Goal: Information Seeking & Learning: Learn about a topic

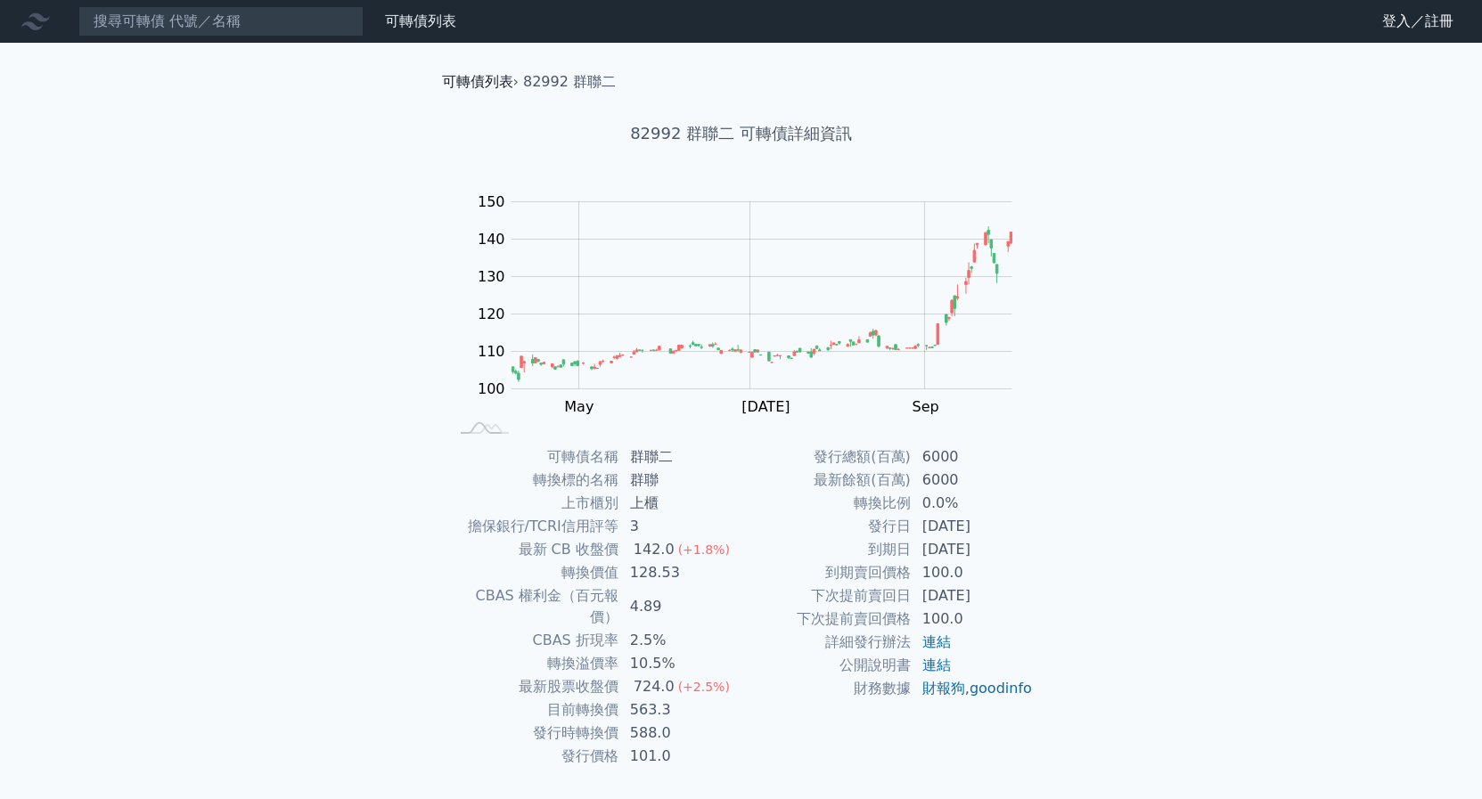
click at [484, 78] on link "可轉債列表" at bounding box center [477, 81] width 71 height 17
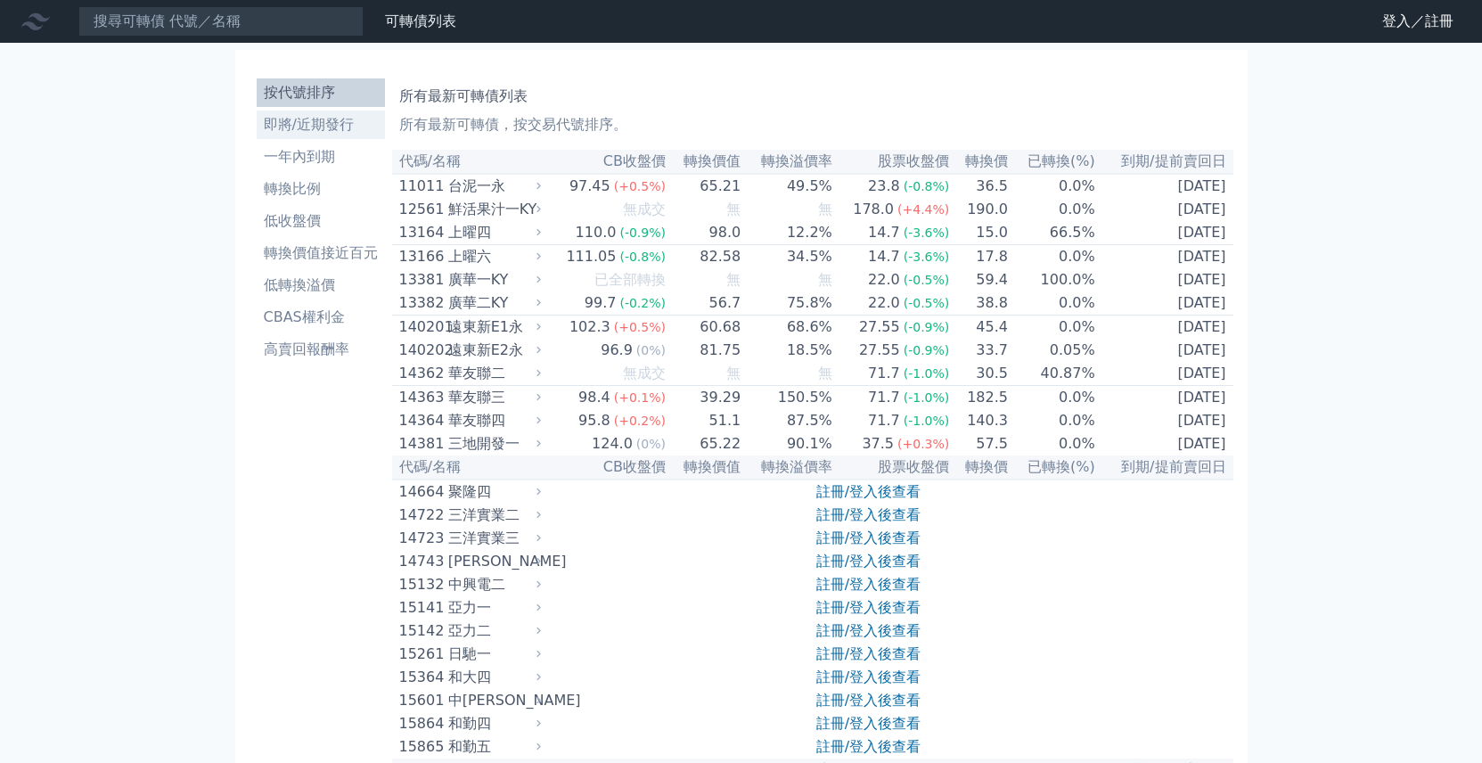
click at [306, 119] on li "即將/近期發行" at bounding box center [321, 124] width 128 height 21
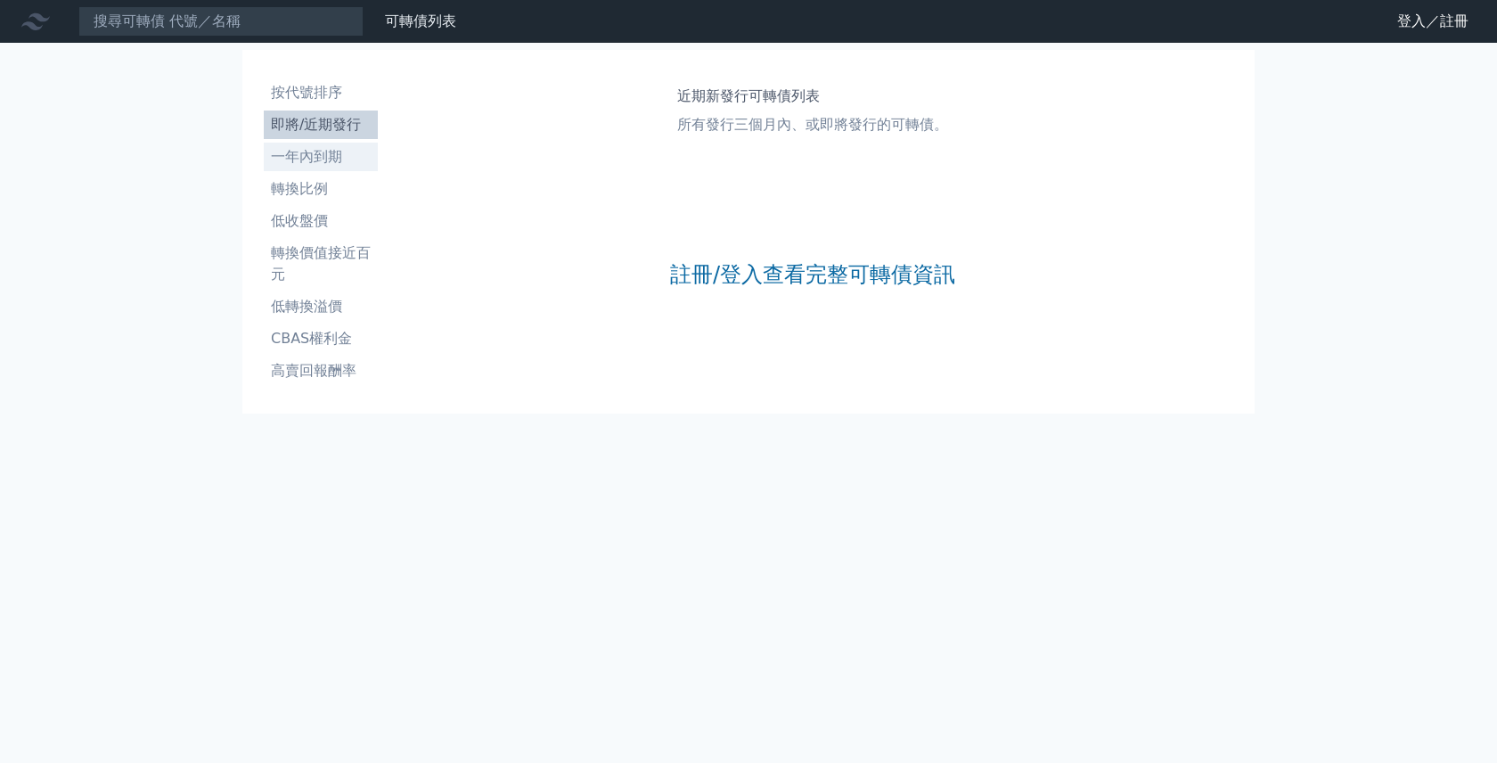
click at [306, 156] on li "一年內到期" at bounding box center [321, 156] width 114 height 21
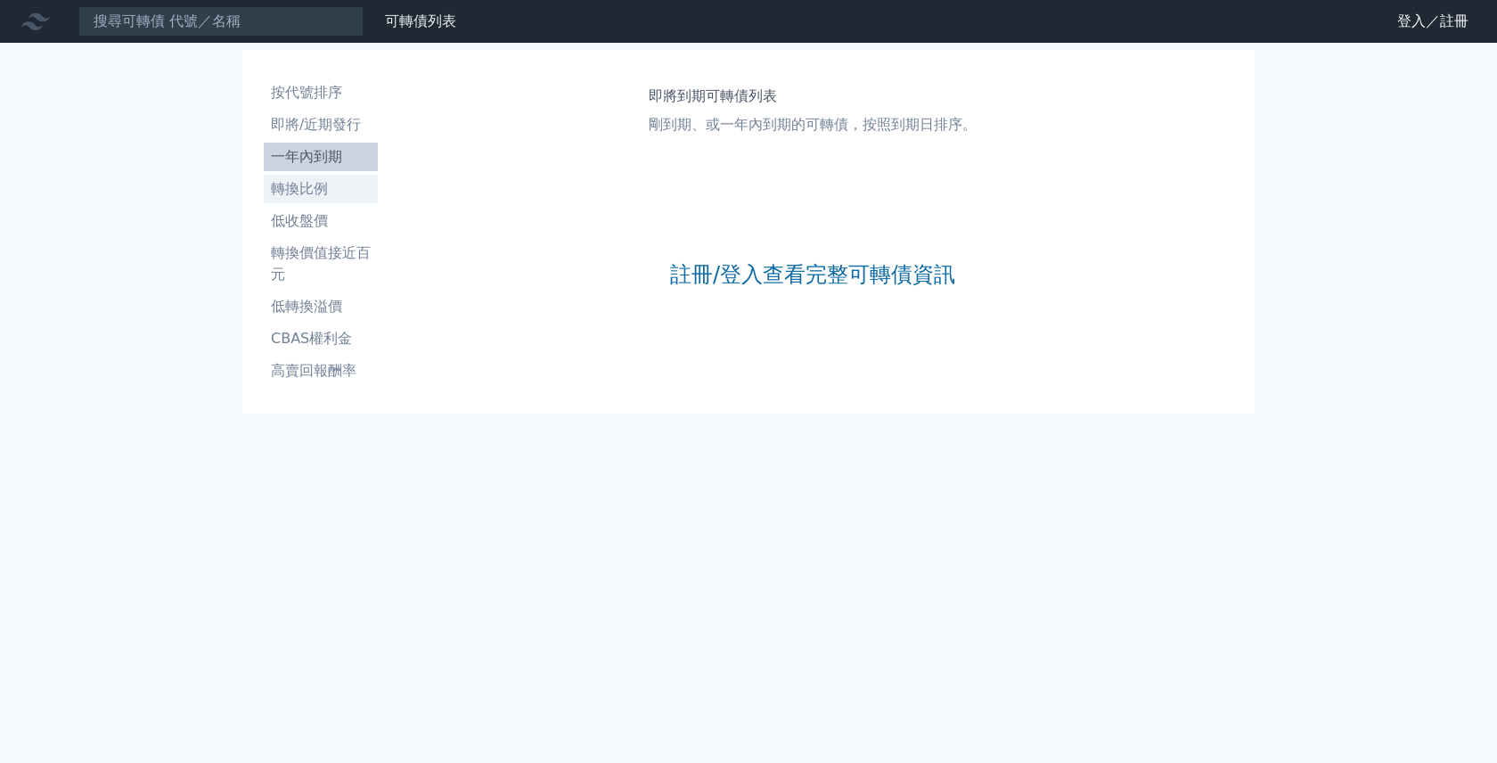
click at [317, 191] on li "轉換比例" at bounding box center [321, 188] width 114 height 21
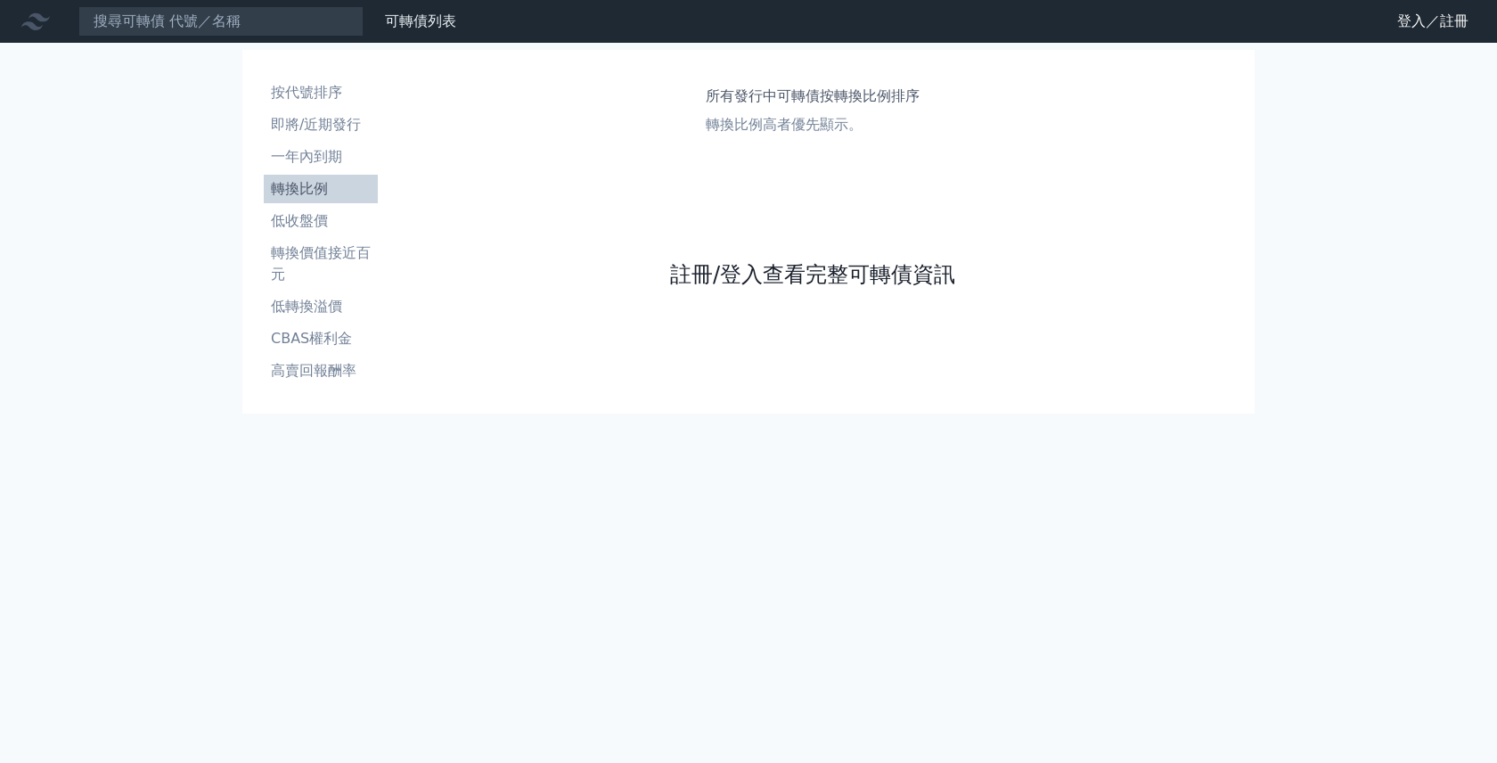
click at [800, 281] on link "註冊/登入查看完整可轉債資訊" at bounding box center [812, 274] width 285 height 29
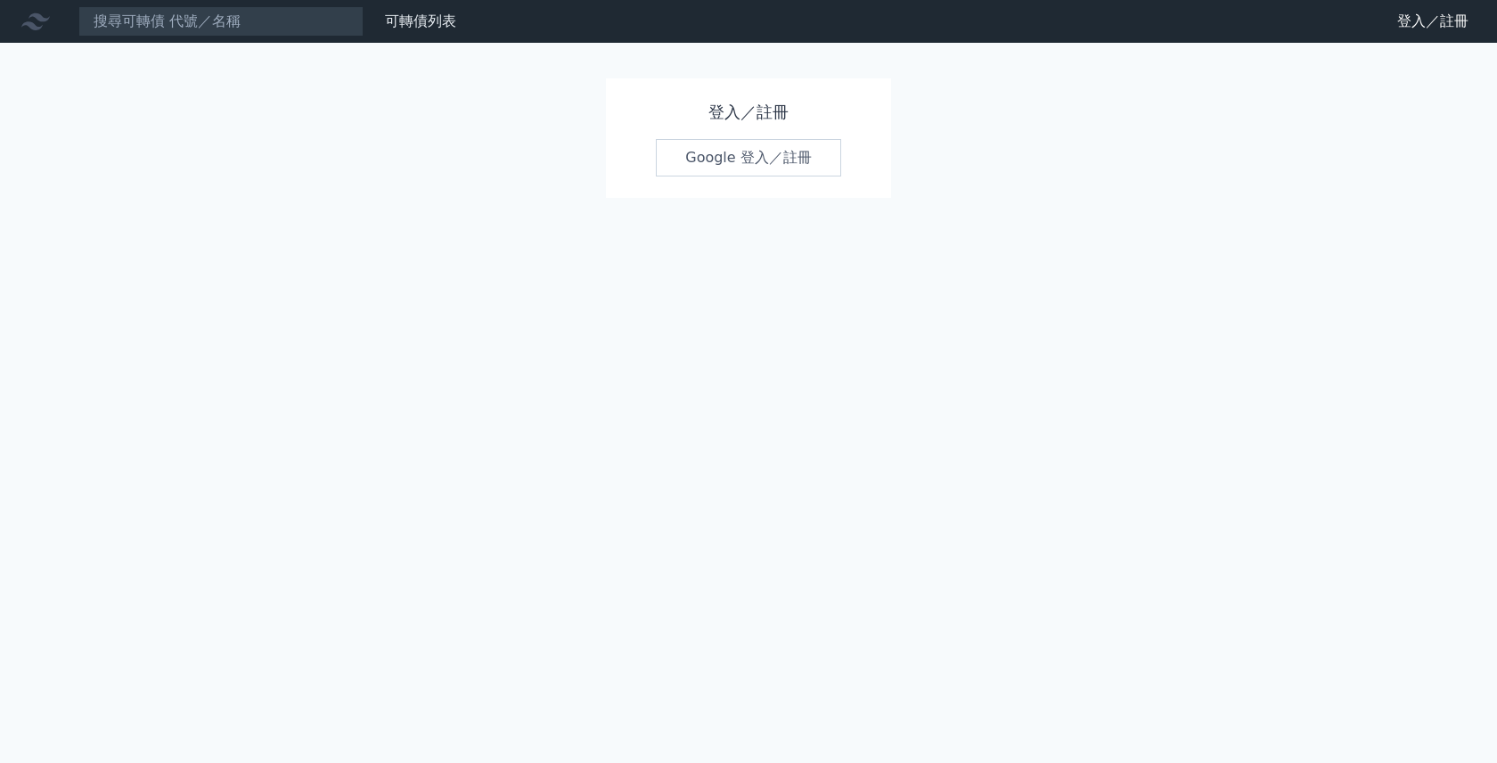
click at [769, 160] on link "Google 登入／註冊" at bounding box center [748, 157] width 185 height 37
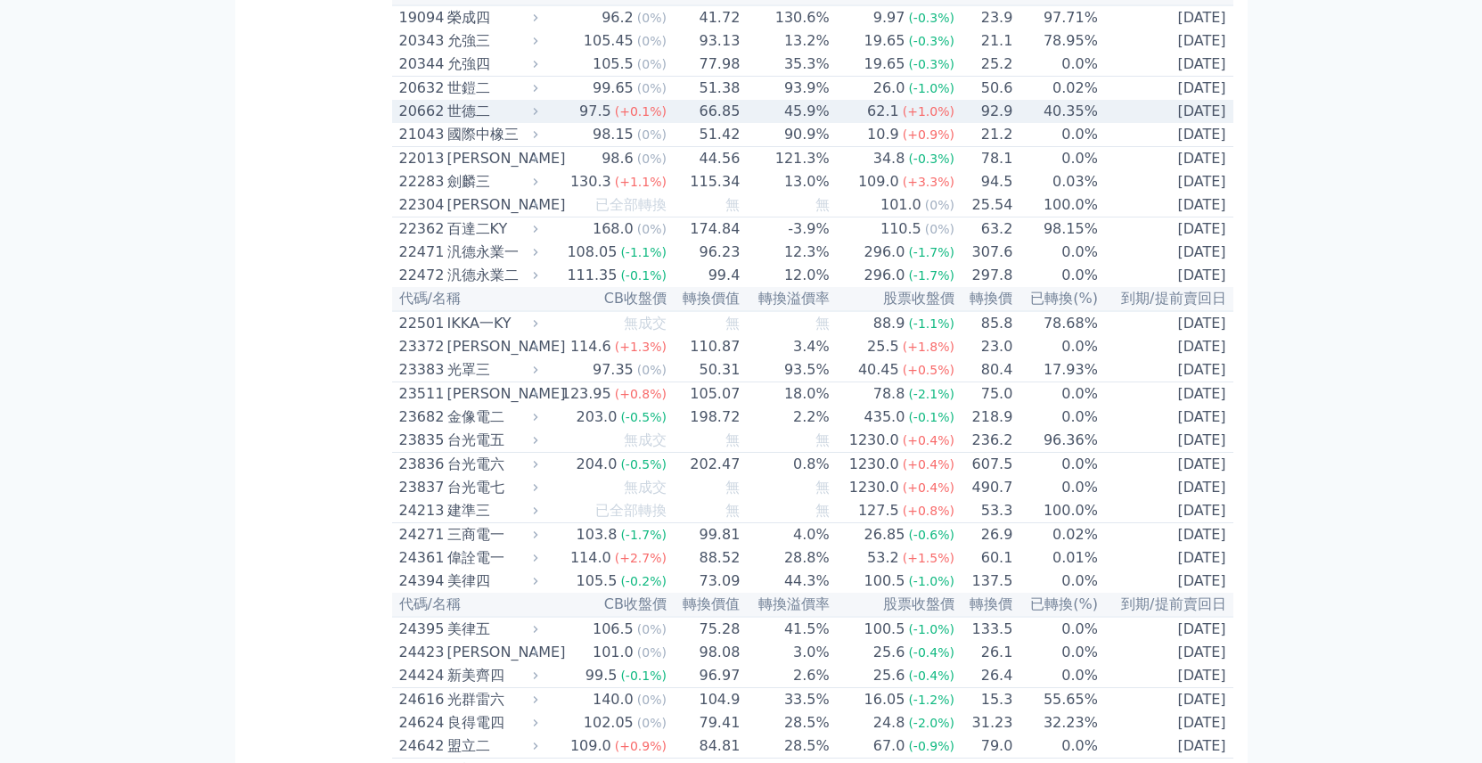
scroll to position [1347, 0]
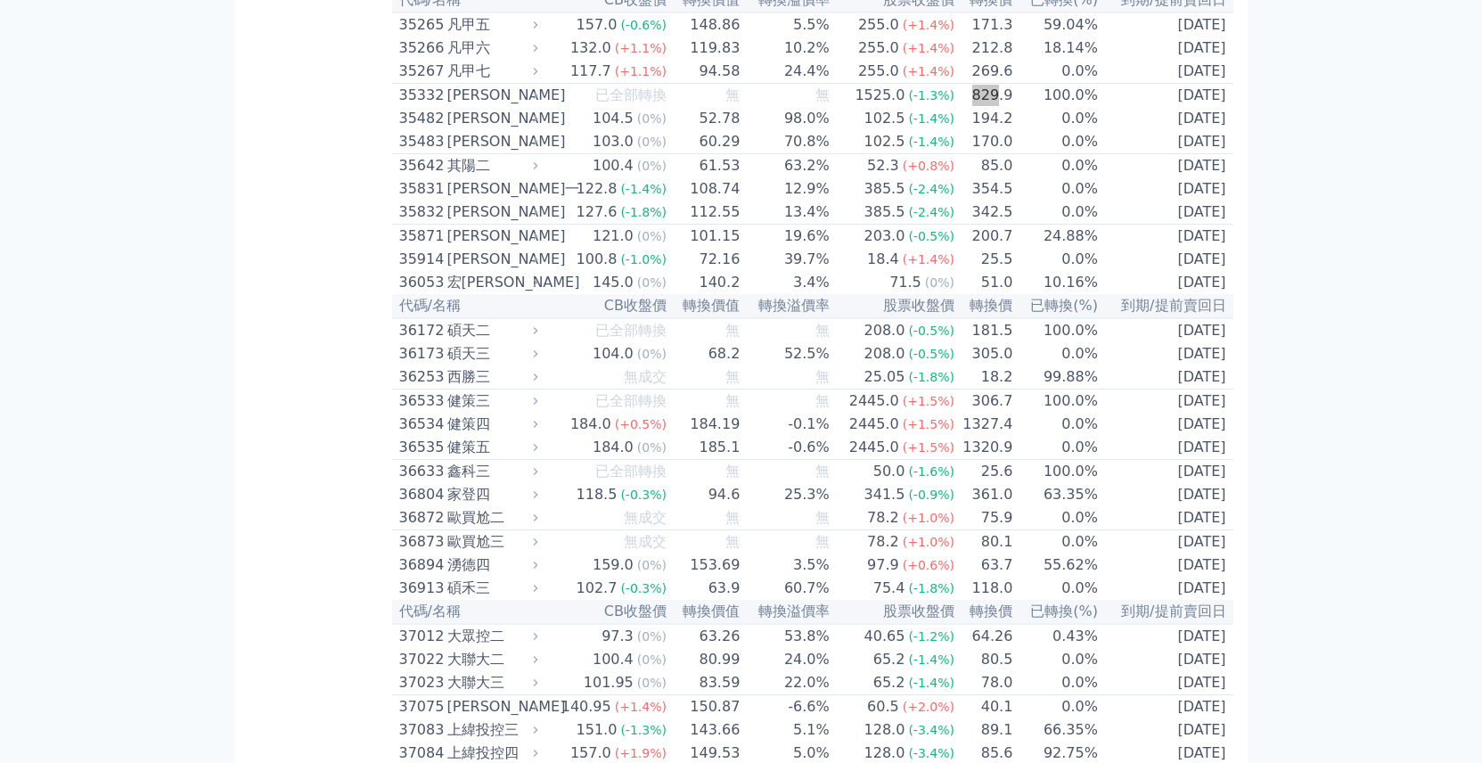
scroll to position [9773, 0]
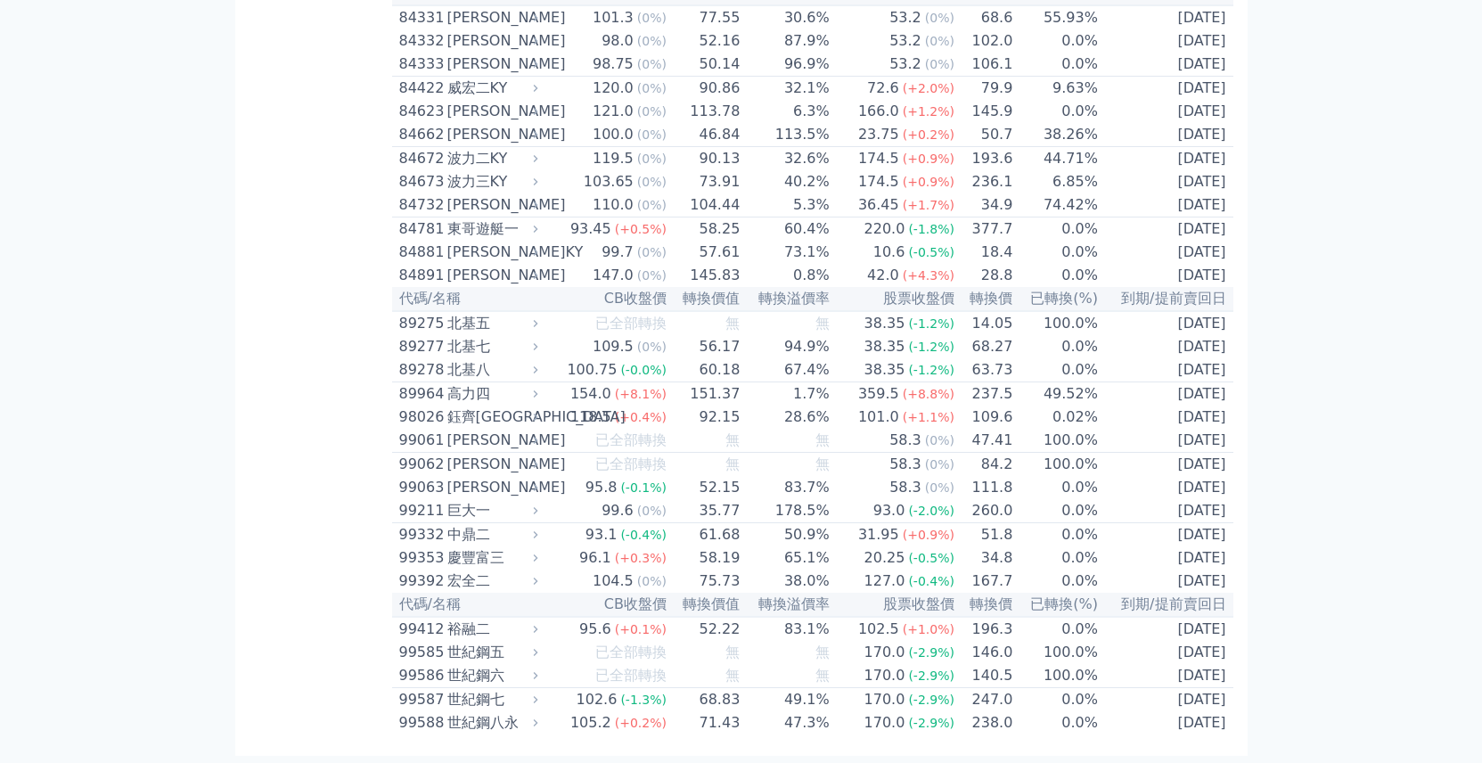
drag, startPoint x: 1234, startPoint y: 379, endPoint x: 386, endPoint y: 389, distance: 848.4
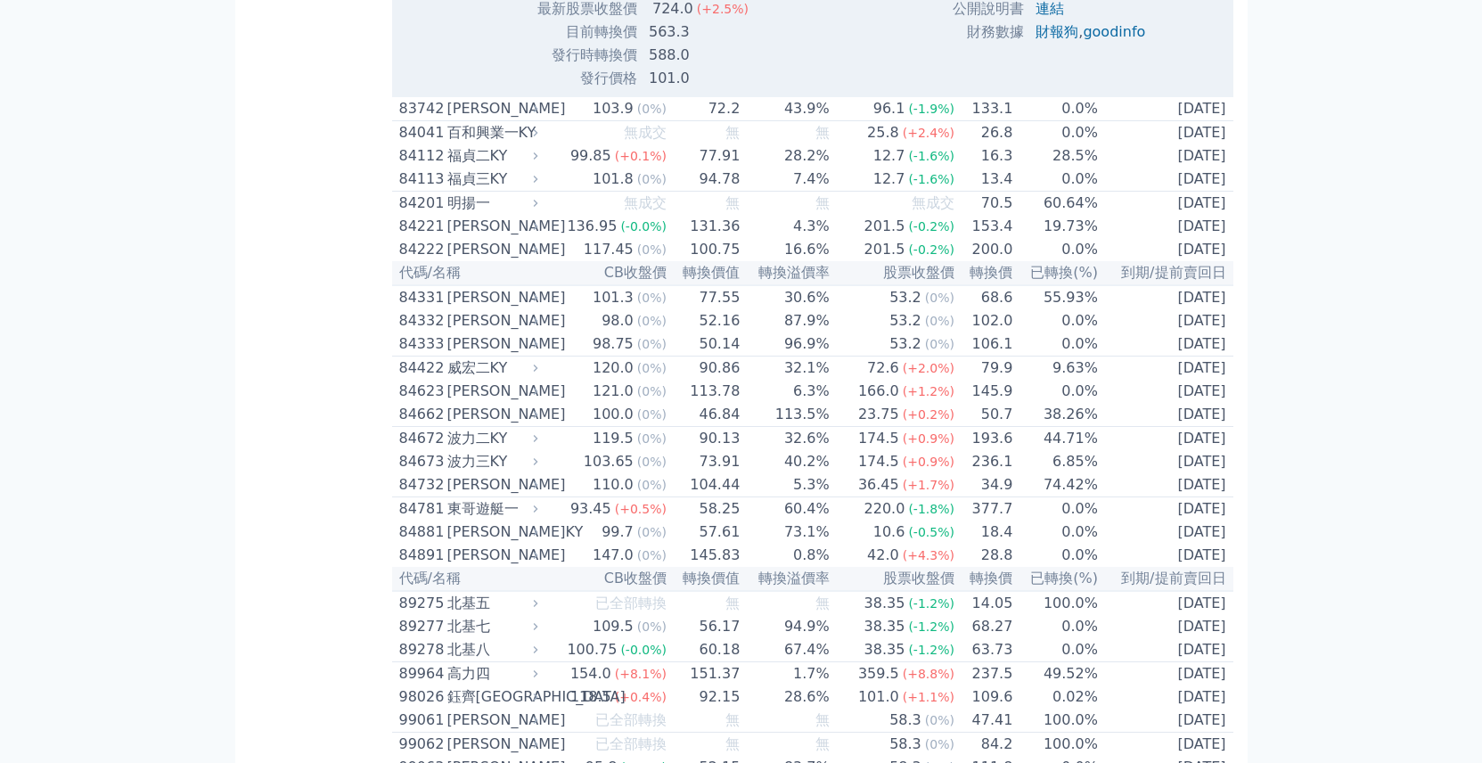
scroll to position [10062, 0]
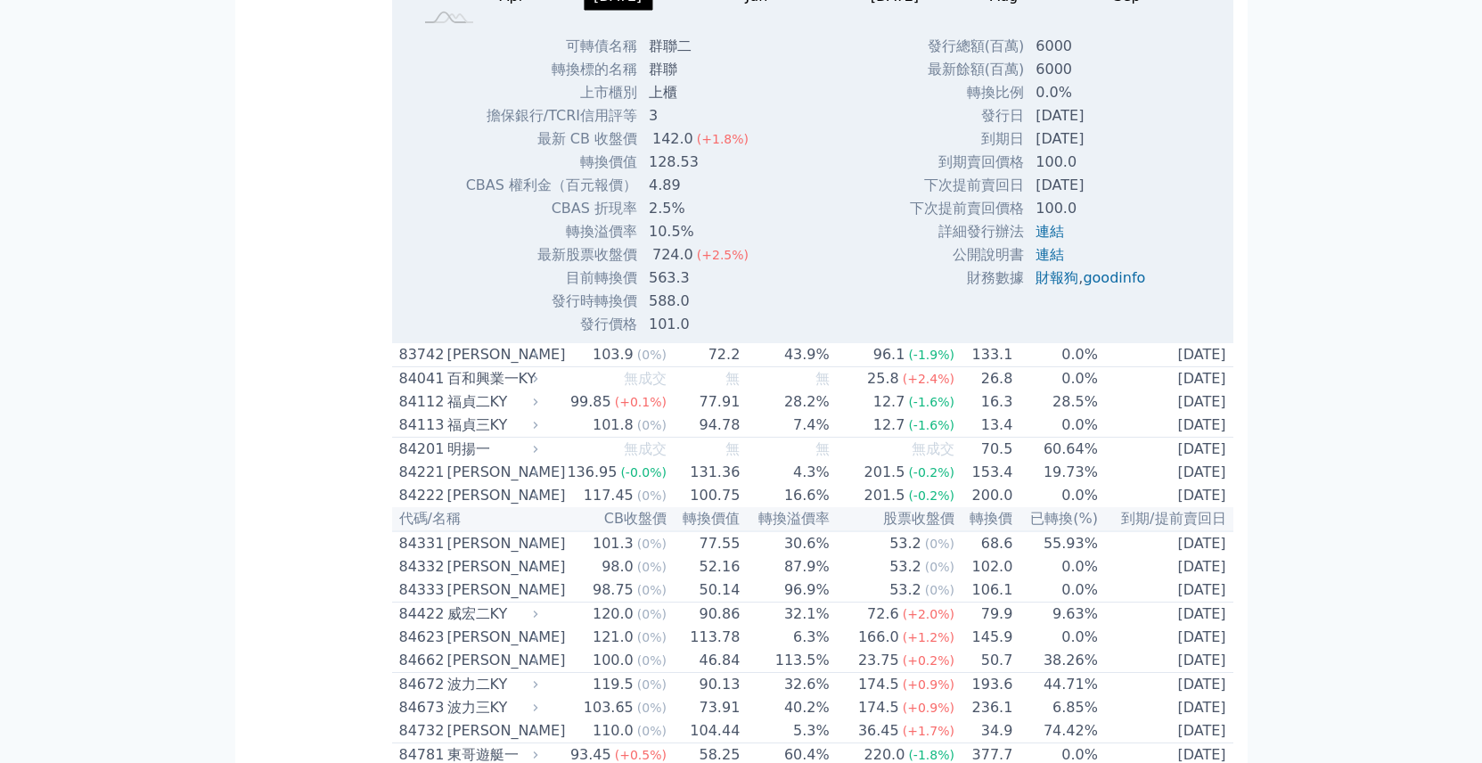
scroll to position [9677, 0]
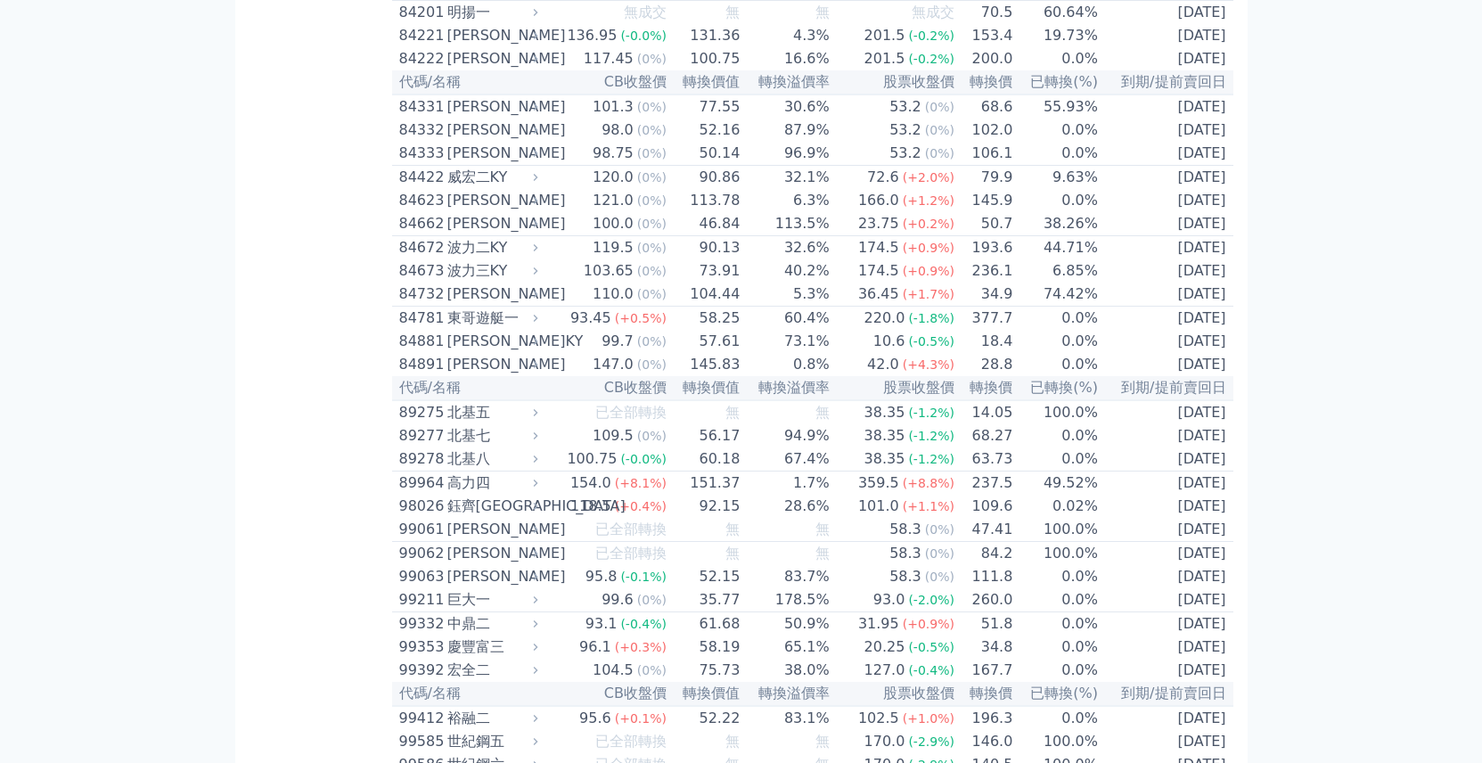
scroll to position [10712, 0]
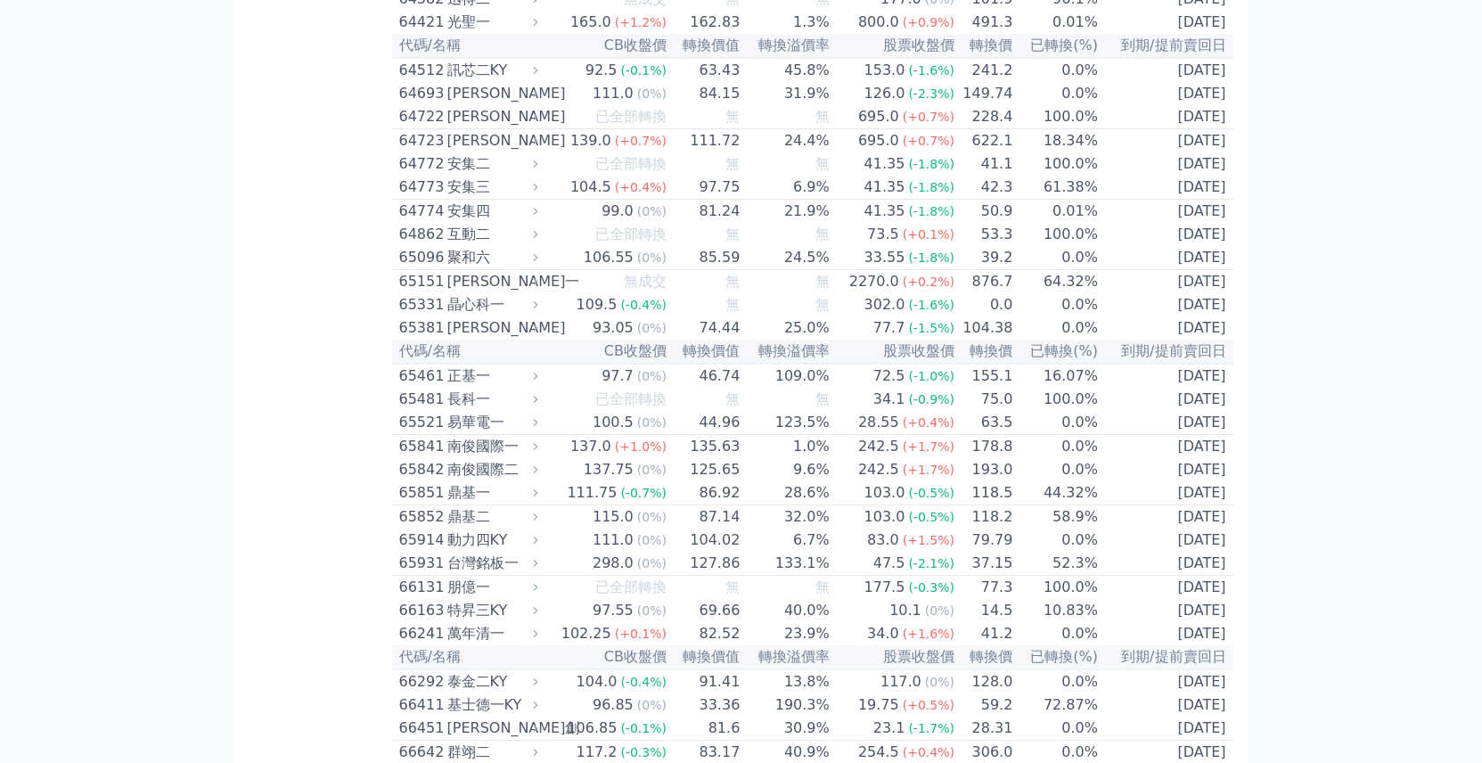
scroll to position [7439, 0]
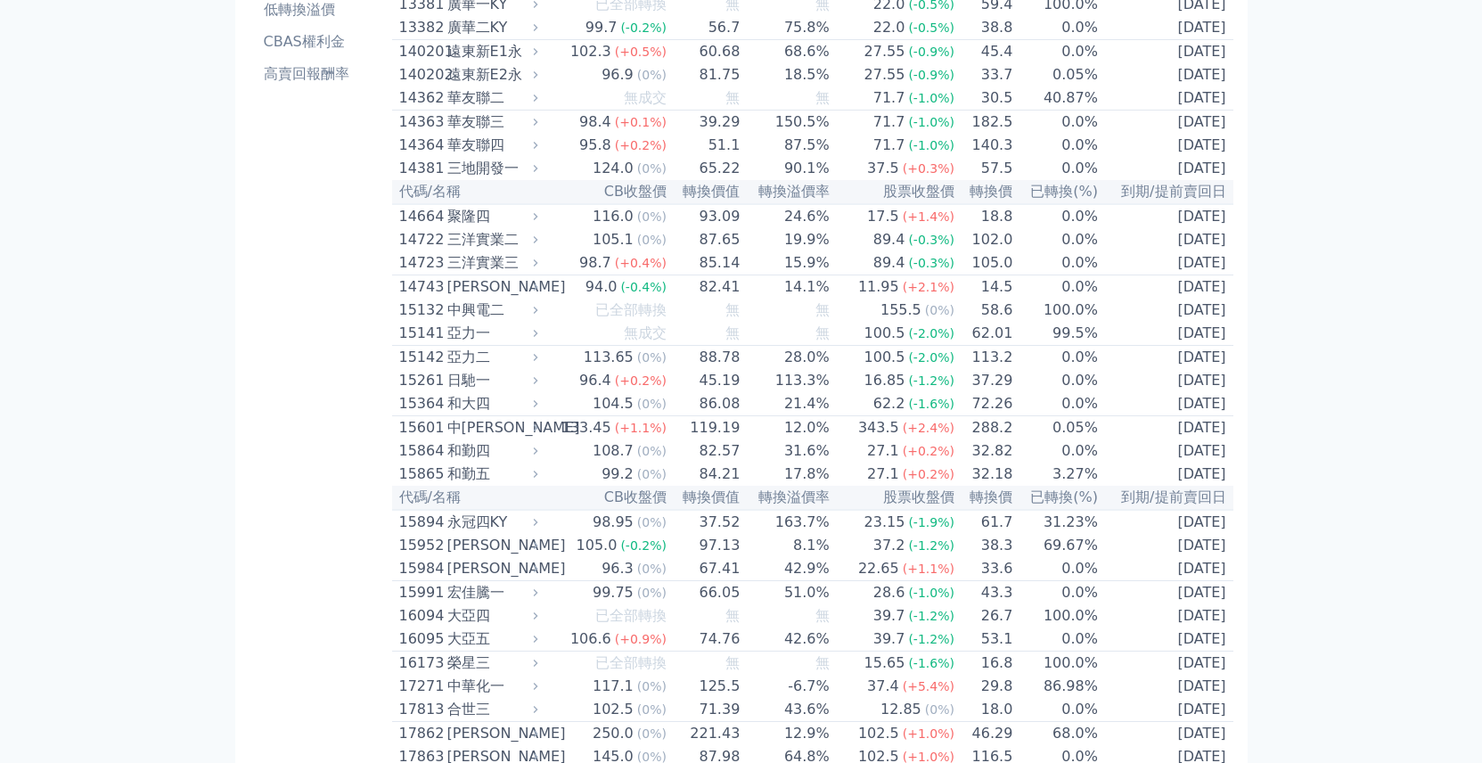
scroll to position [0, 0]
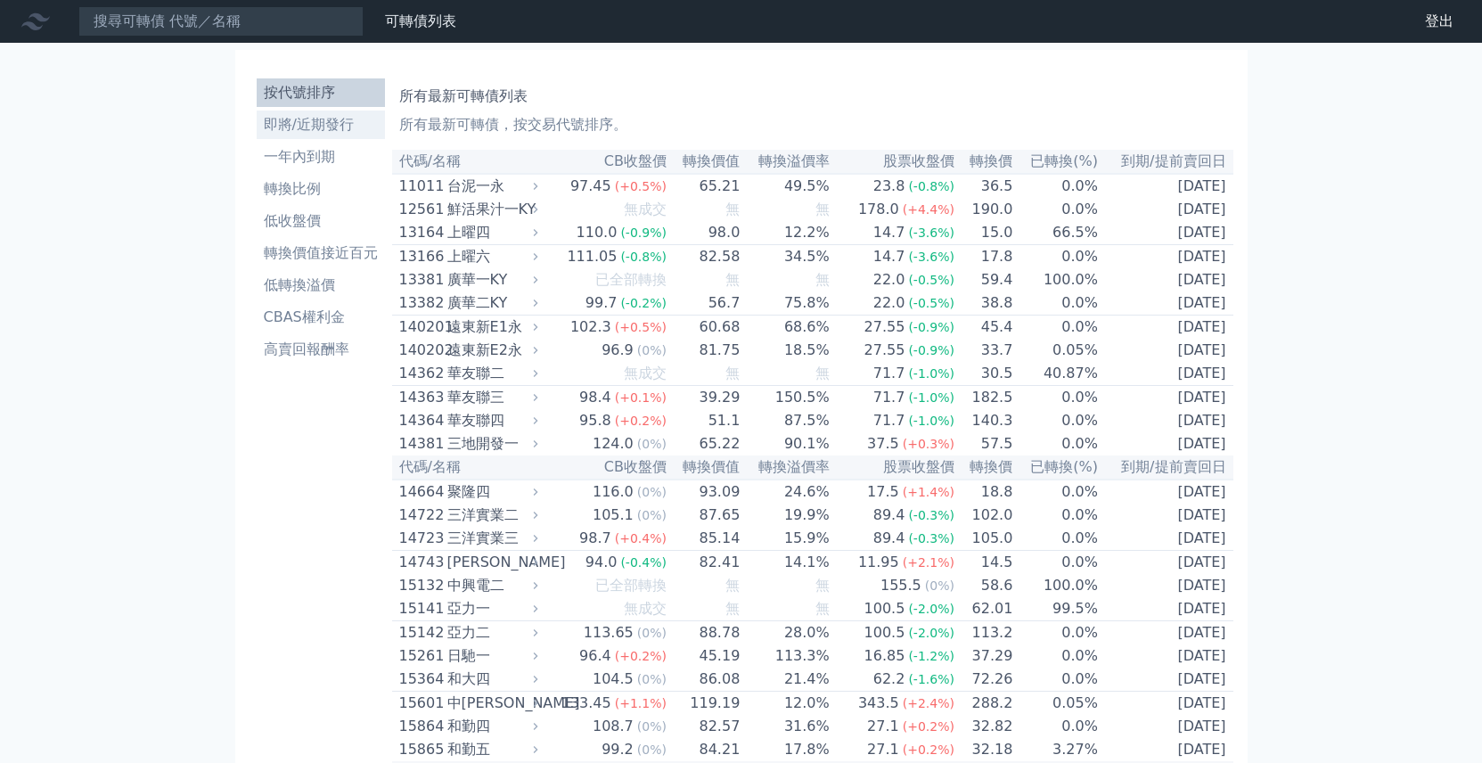
click at [292, 132] on li "即將/近期發行" at bounding box center [321, 124] width 128 height 21
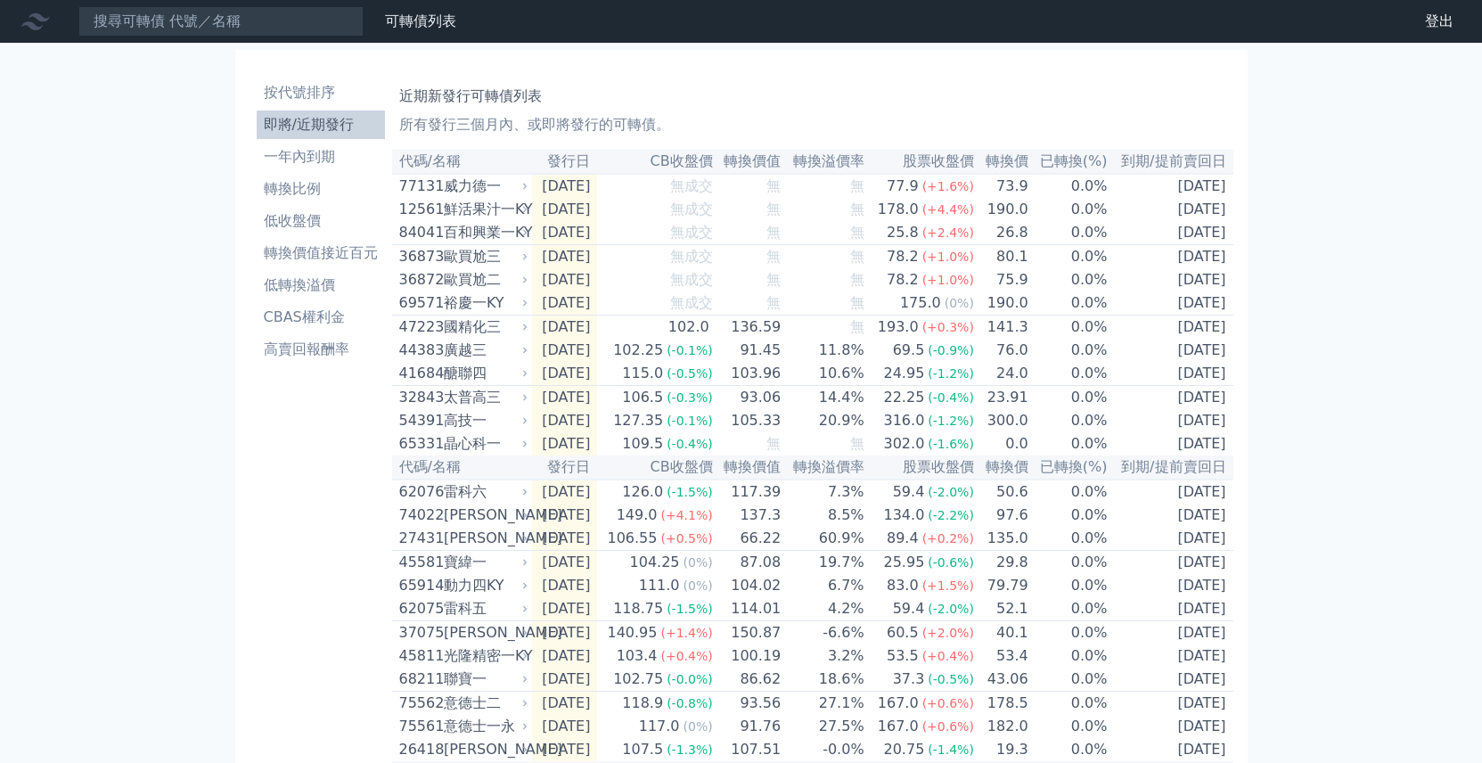
click at [131, 508] on div "可轉債列表 財務數據 可轉債列表 財務數據 登出 登出 按代號排序 即將/近期發行 一年內到期 轉換比例 低收盤價 轉換價值接近百元 低轉換溢價" at bounding box center [741, 536] width 1482 height 1072
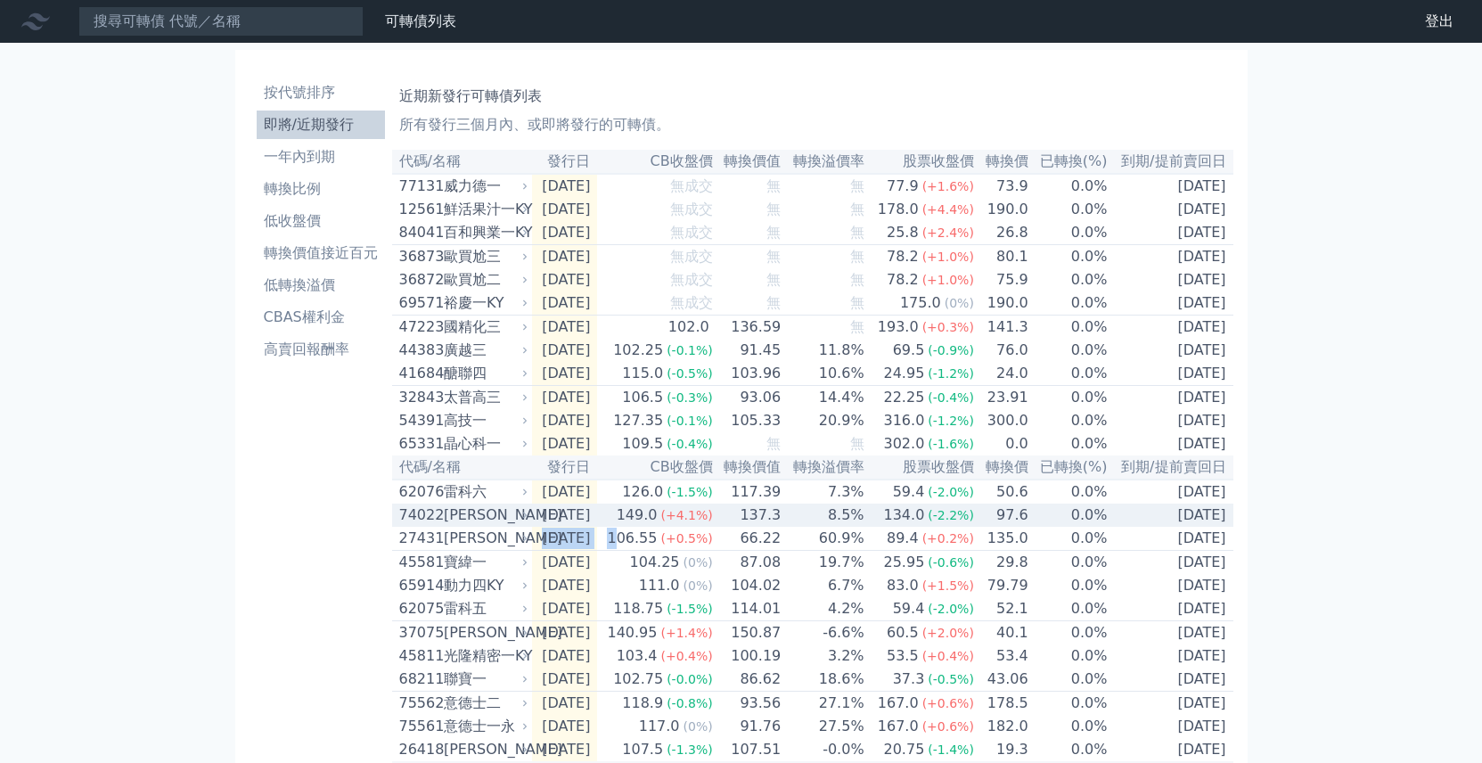
drag, startPoint x: 422, startPoint y: 68, endPoint x: 609, endPoint y: 355, distance: 342.6
click at [647, 536] on div "按代號排序 即將/近期發行 一年內到期 轉換比例 低收盤價 轉換價值接近百元 低轉換溢價 CBAS權利金 高賣回報酬率 近期新發行可轉債列表 所有發行三個月內…" at bounding box center [741, 557] width 1012 height 1015
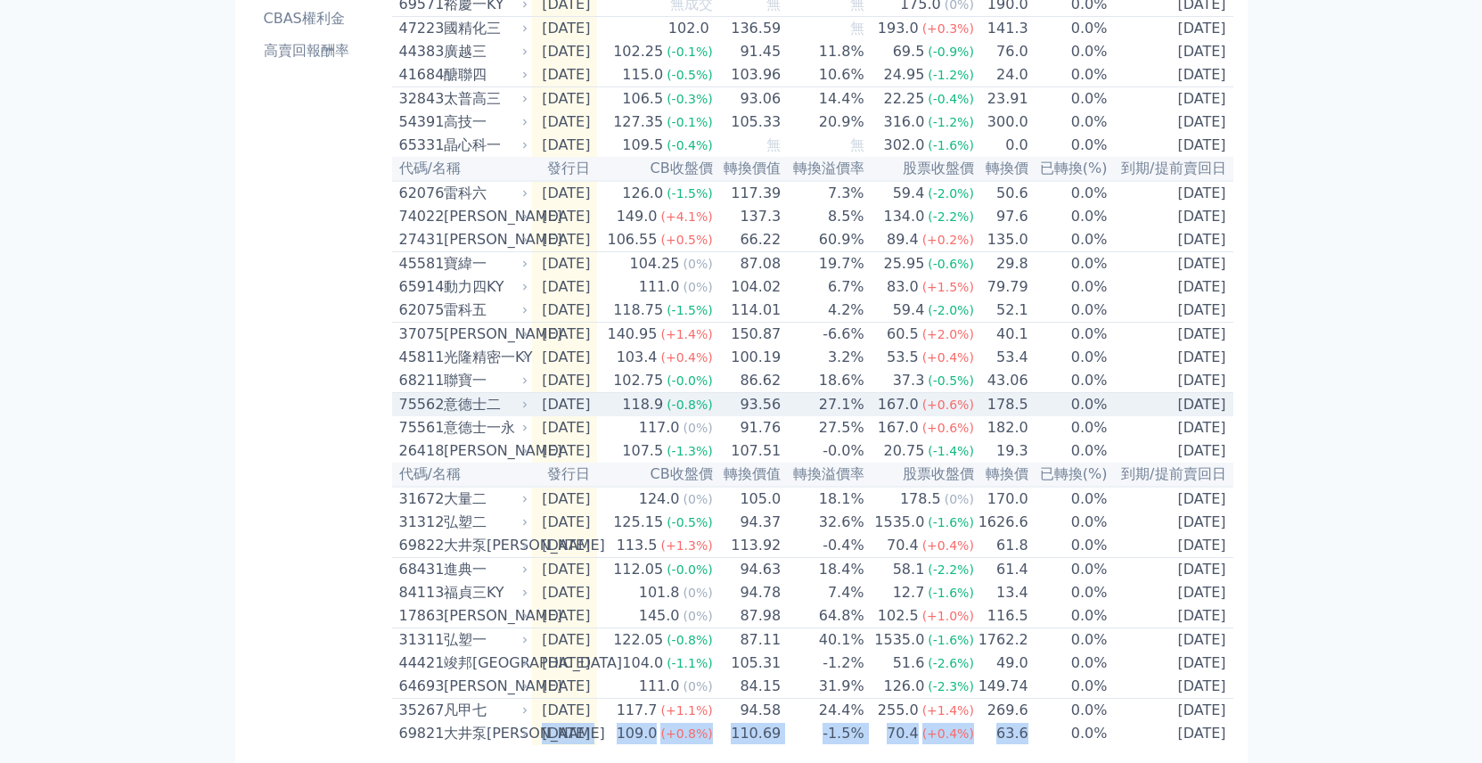
scroll to position [377, 0]
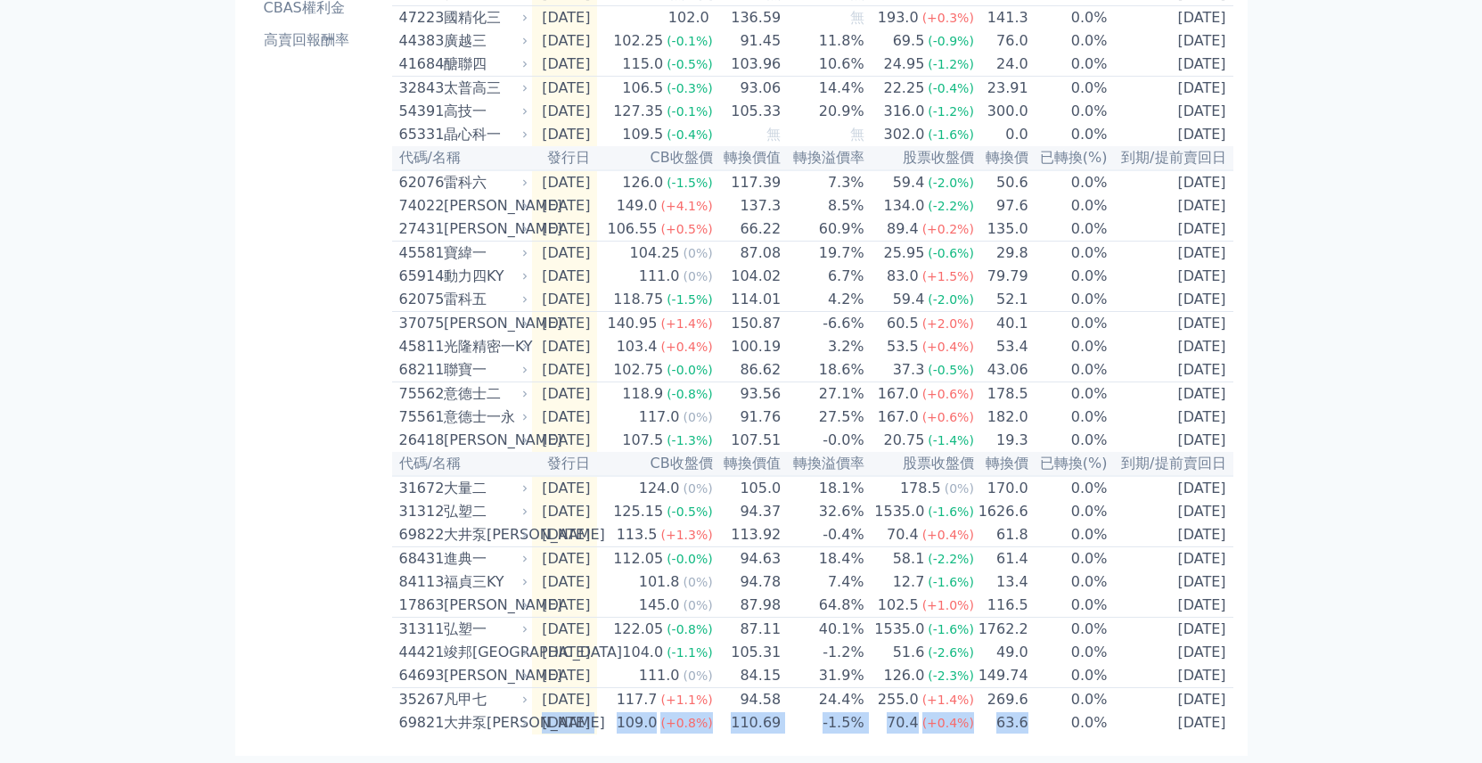
drag, startPoint x: 400, startPoint y: 92, endPoint x: 1235, endPoint y: 738, distance: 1055.8
click at [1233, 734] on div "近期新發行可轉債列表 所有發行三個月內、或即將發行的可轉債。 代碼/名稱 發行日 CB收盤價 轉換價值 轉換溢價率 股票收盤價 轉換價 已轉換(%) 到期/提…" at bounding box center [812, 248] width 841 height 972
copy tr "[DATE] 109.0 (+0.8%) 110.69 -1.5% 70.4 (+0.4%) 63.6 0.0% [DATE]"
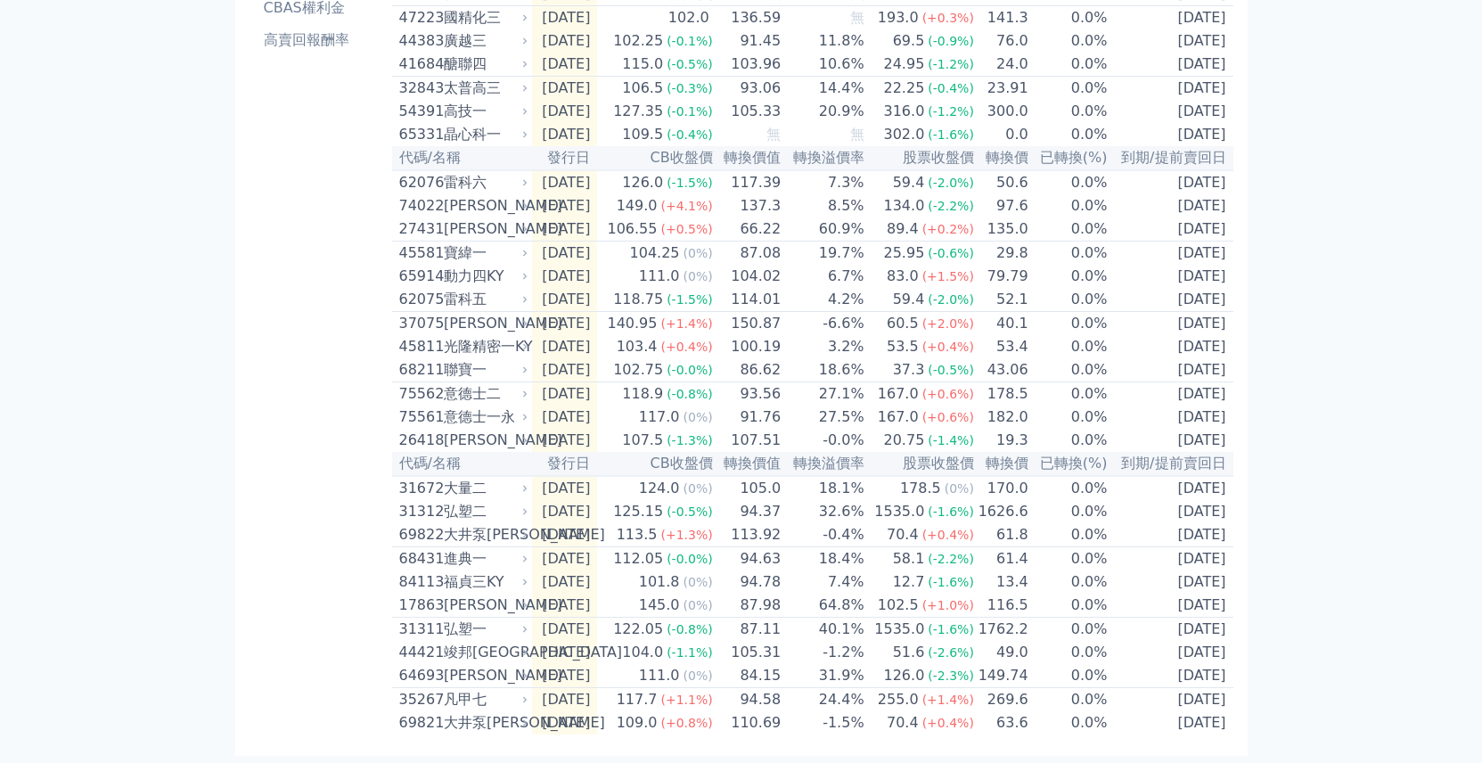
click at [105, 107] on div "可轉債列表 財務數據 可轉債列表 財務數據 登出 登出 按代號排序 即將/近期發行 一年內到期 轉換比例 低收盤價 轉換價值接近百元 低轉換溢價" at bounding box center [741, 227] width 1482 height 1072
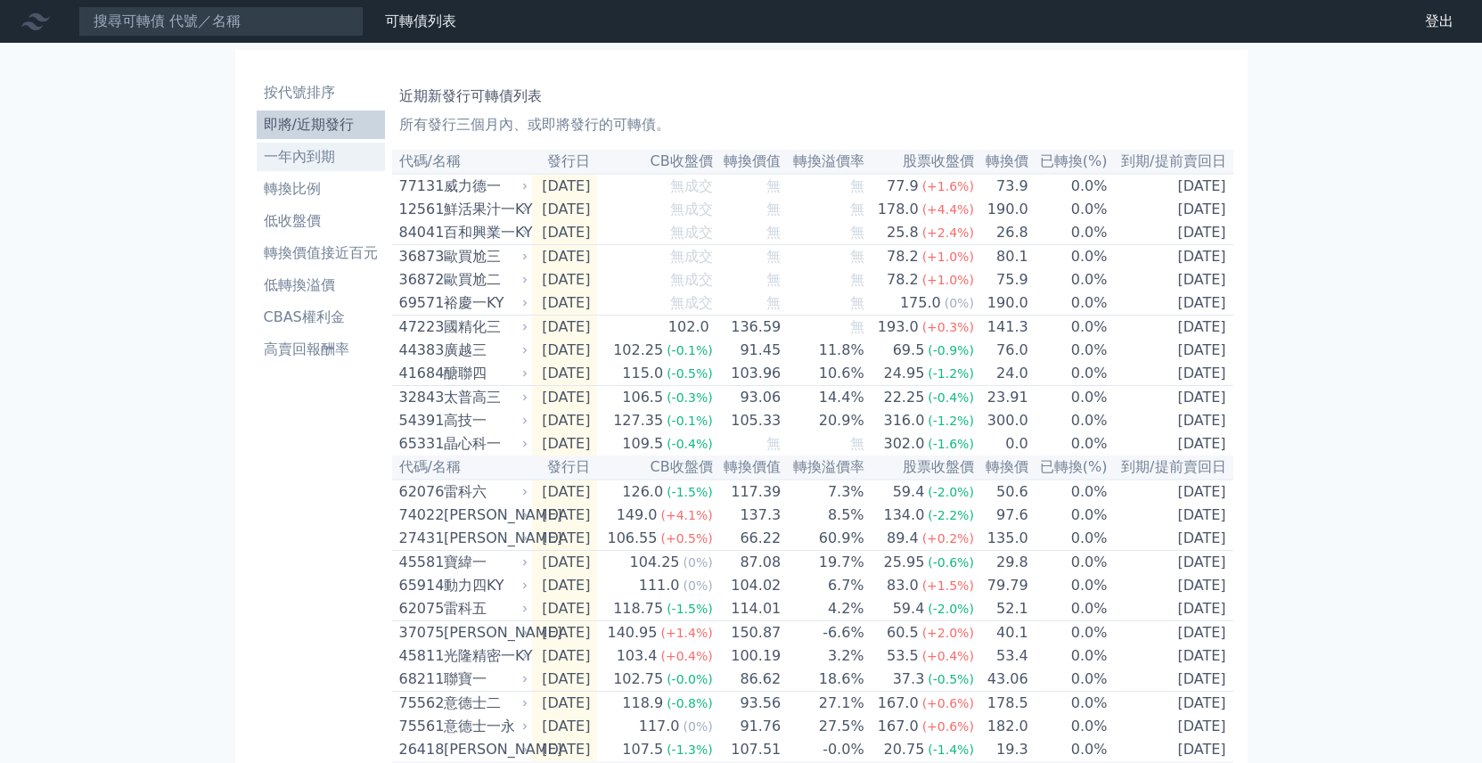
click at [274, 150] on li "一年內到期" at bounding box center [321, 156] width 128 height 21
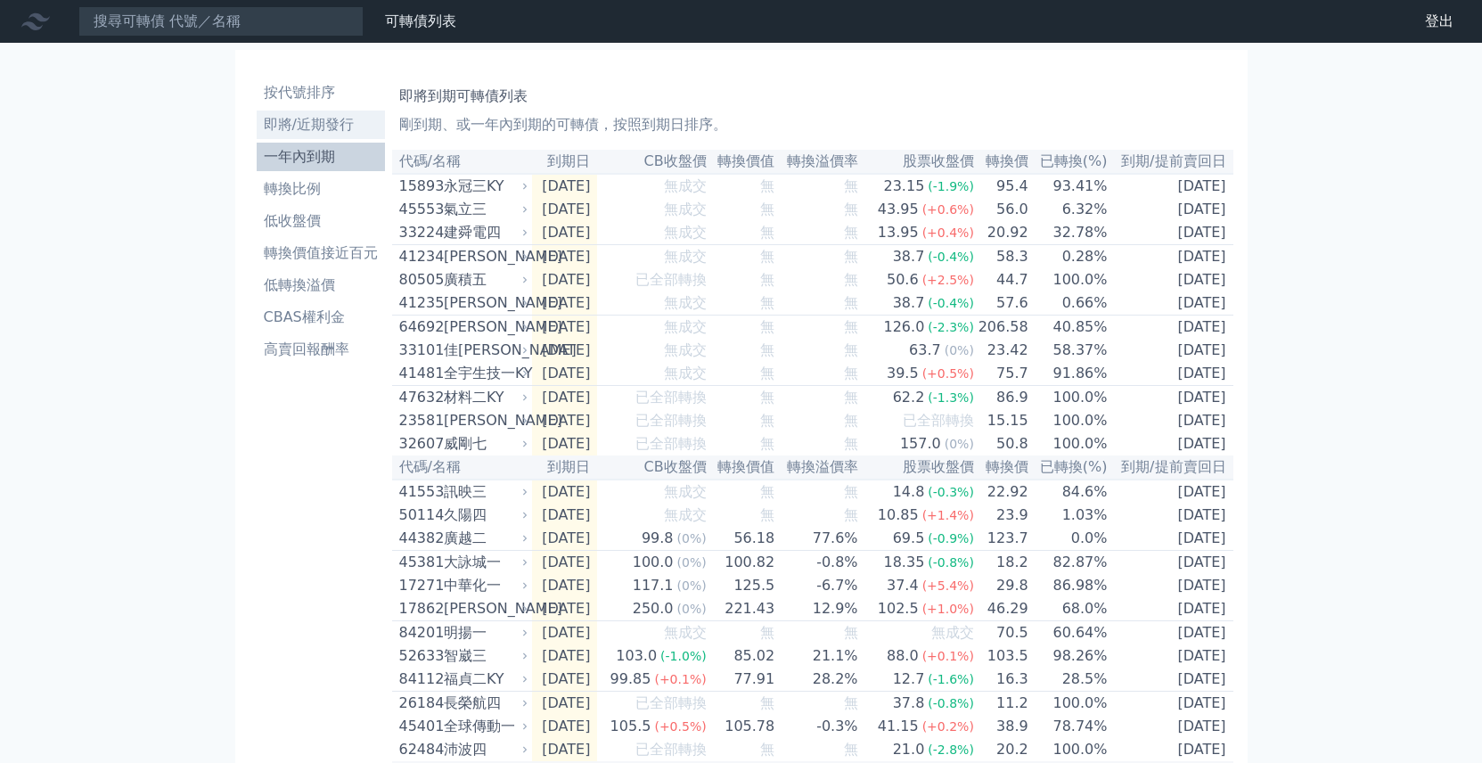
click at [279, 130] on li "即將/近期發行" at bounding box center [321, 124] width 128 height 21
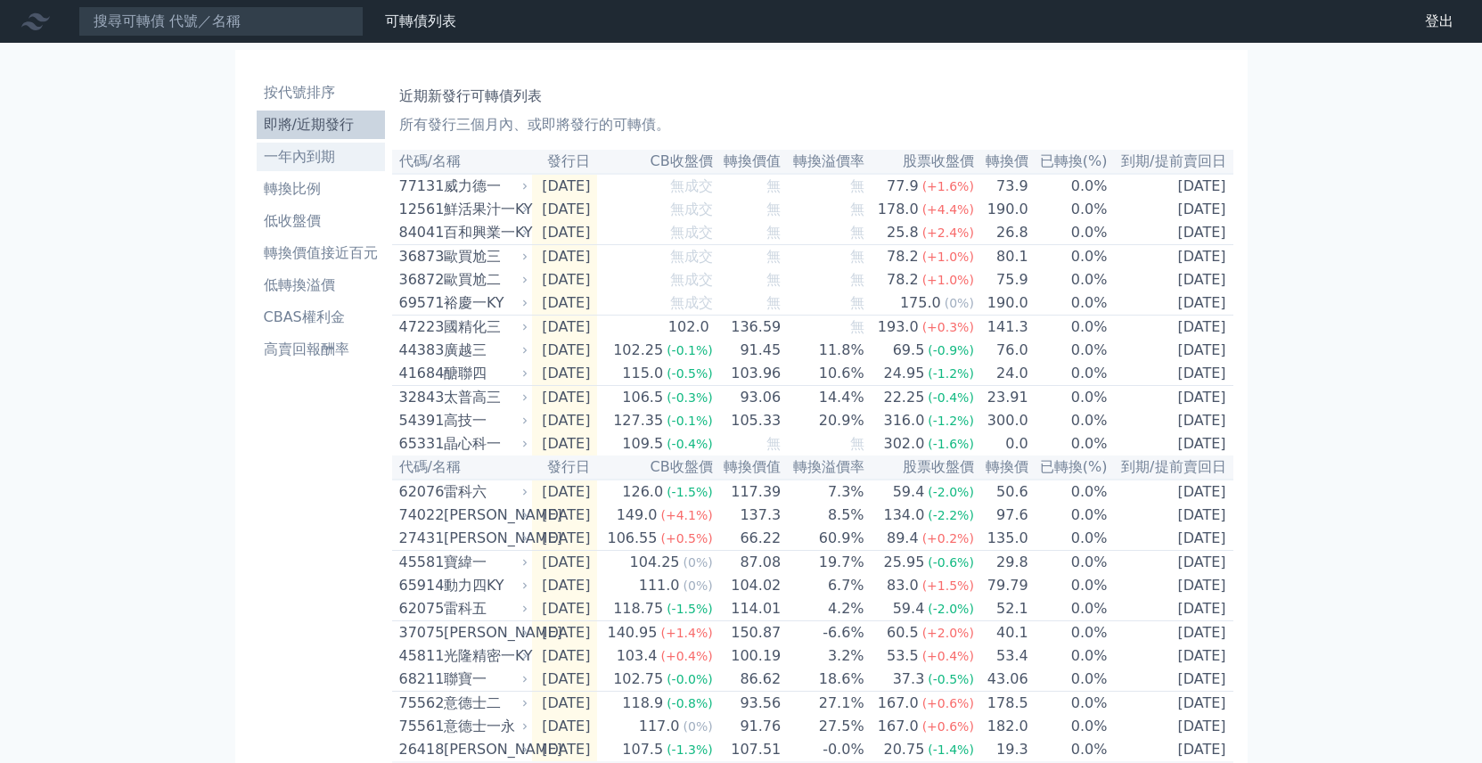
click at [282, 156] on li "一年內到期" at bounding box center [321, 156] width 128 height 21
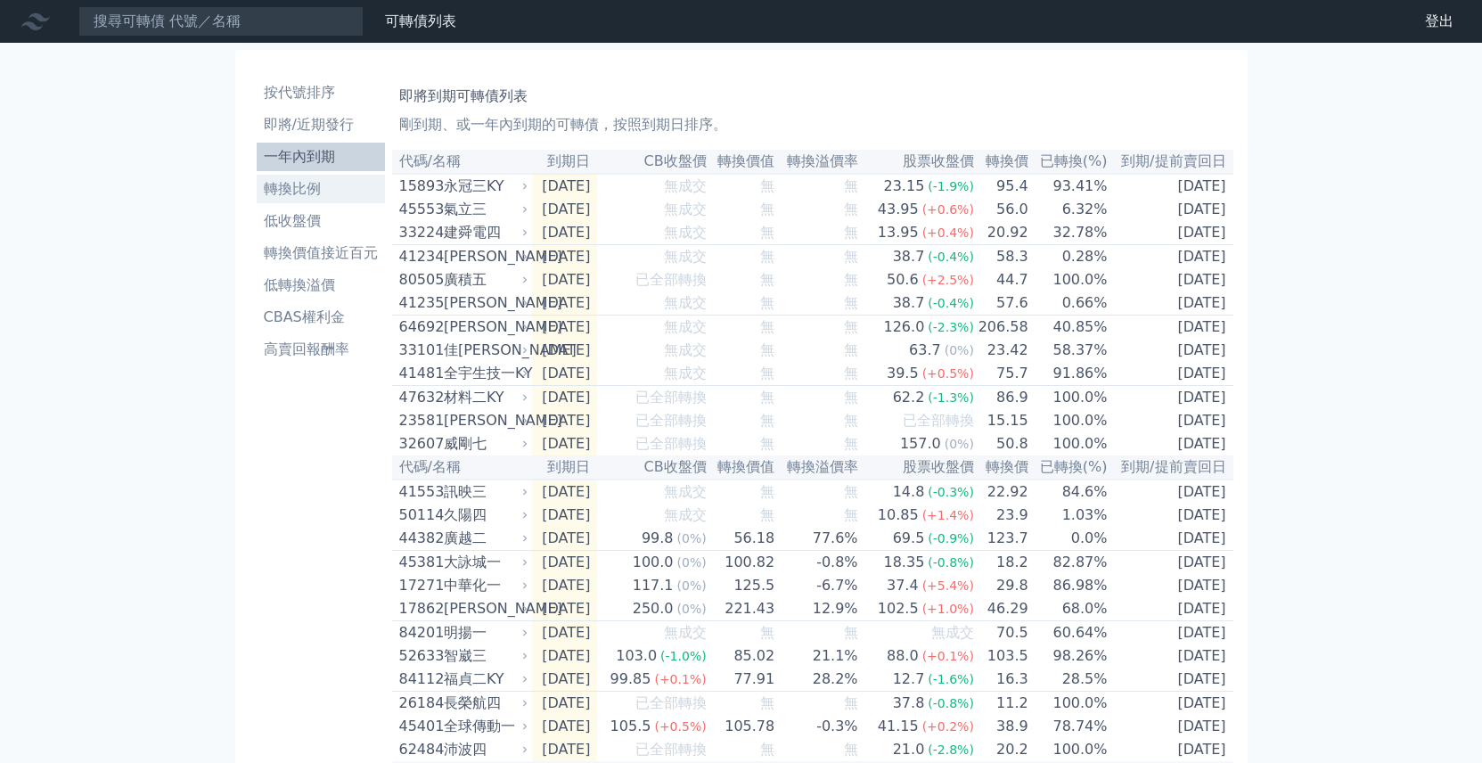
click at [296, 190] on li "轉換比例" at bounding box center [321, 188] width 128 height 21
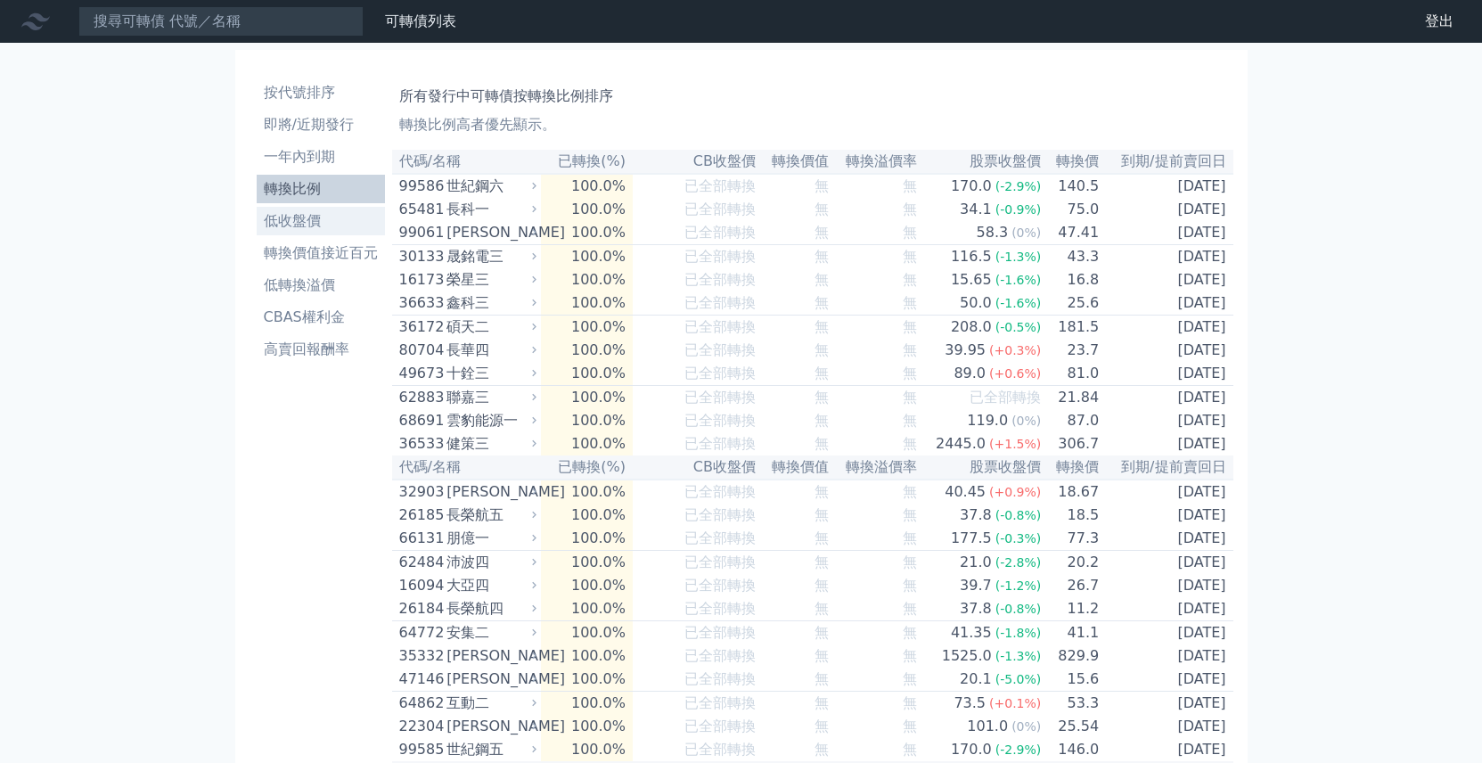
click at [298, 224] on li "低收盤價" at bounding box center [321, 220] width 128 height 21
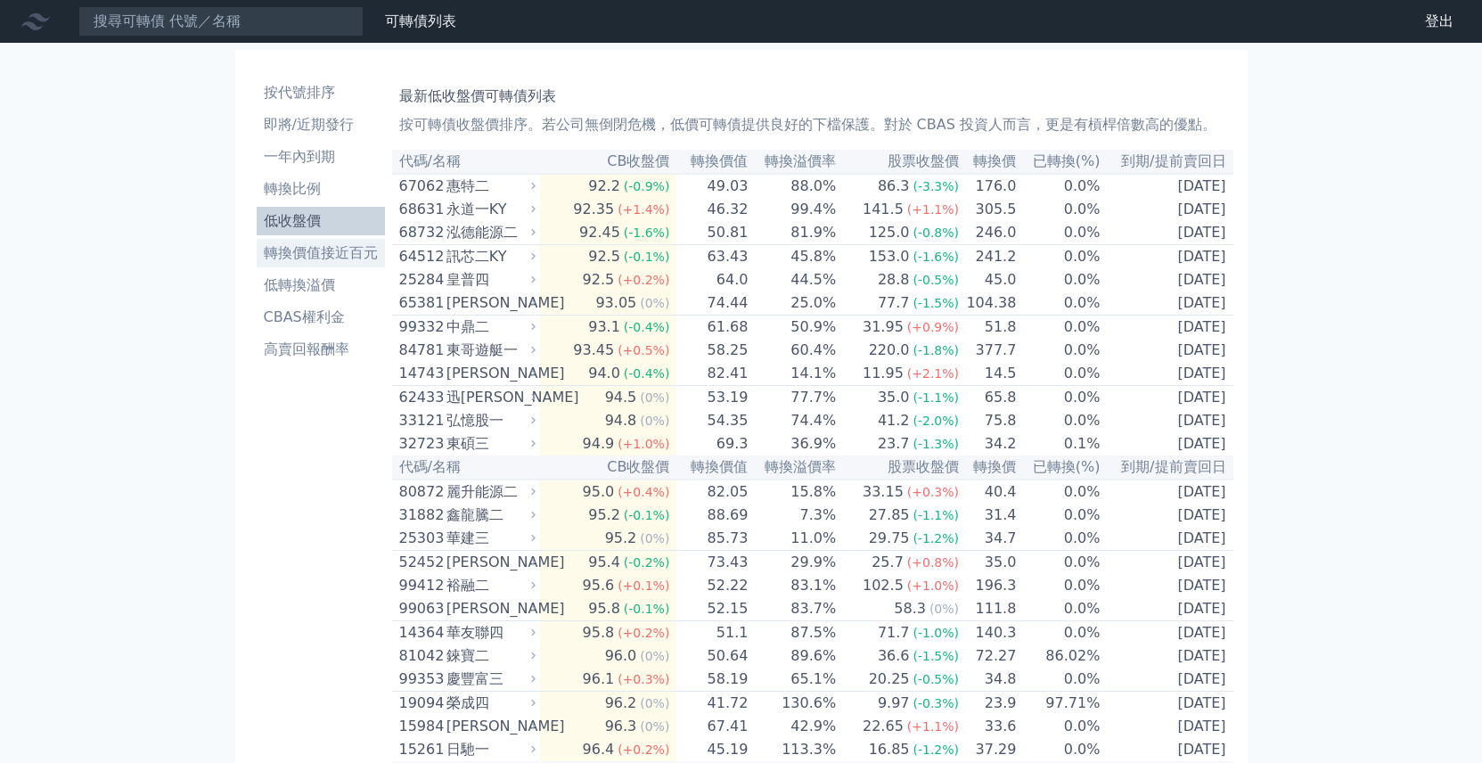
click at [277, 257] on li "轉換價值接近百元" at bounding box center [321, 252] width 128 height 21
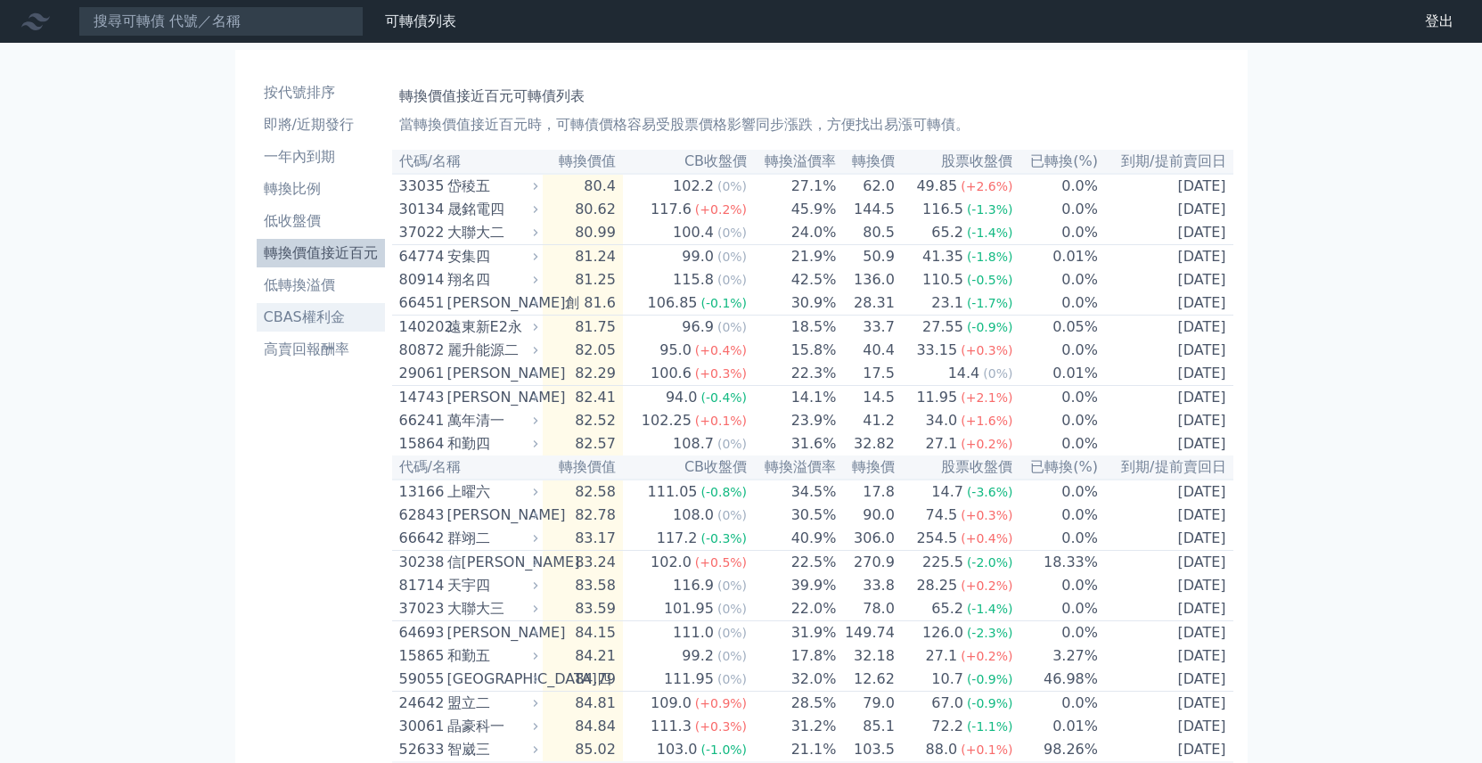
click at [302, 323] on li "CBAS權利金" at bounding box center [321, 317] width 128 height 21
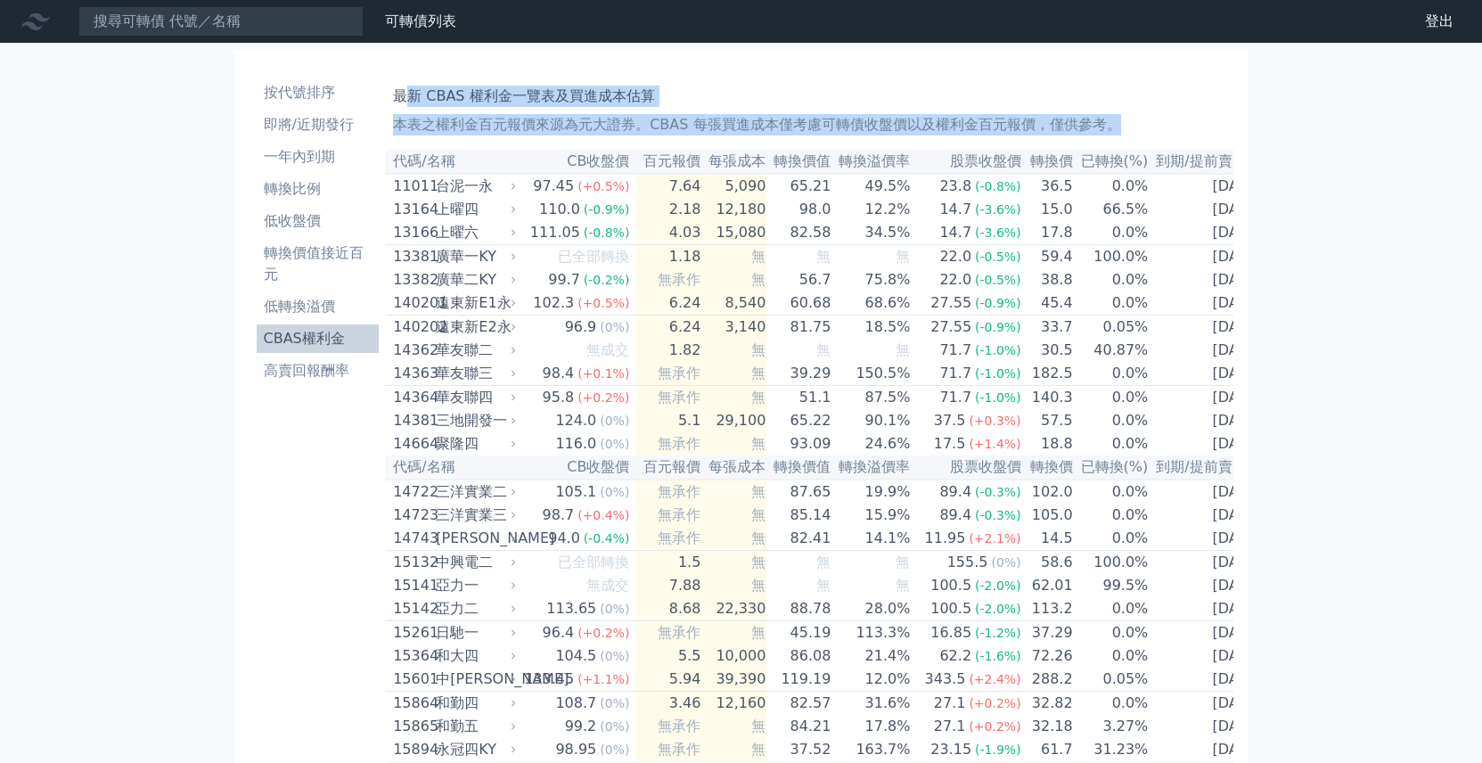
drag, startPoint x: 1107, startPoint y: 133, endPoint x: 405, endPoint y: 92, distance: 702.5
click at [405, 92] on div "最新 CBAS 權利金一覽表及買進成本估算 本表之權利金百元報價來源為元大證券。CBAS 每張買進成本僅考慮可轉債收盤價以及權利金百元報價，僅供參考。" at bounding box center [809, 106] width 832 height 57
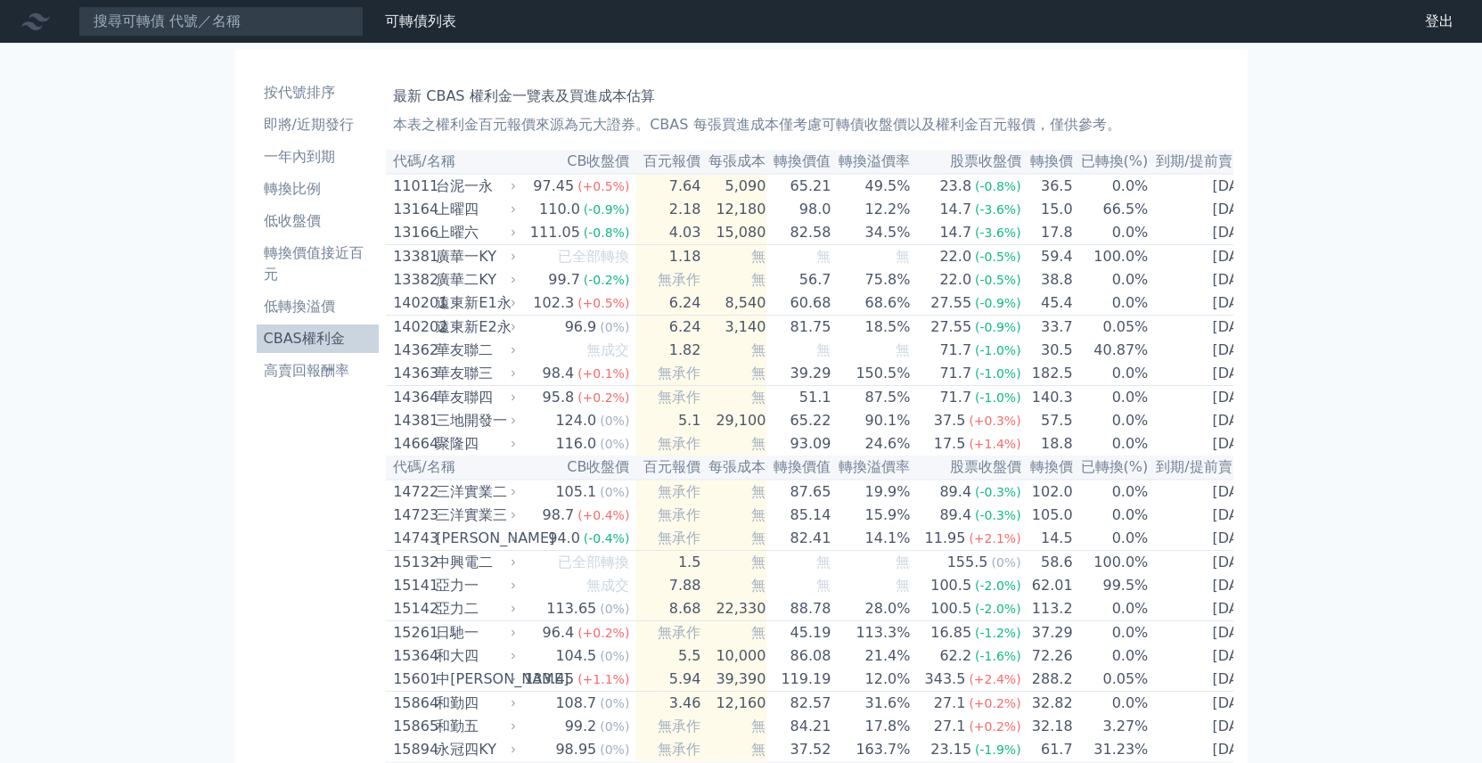
click at [405, 92] on h1 "最新 CBAS 權利金一覽表及買進成本估算" at bounding box center [809, 96] width 832 height 21
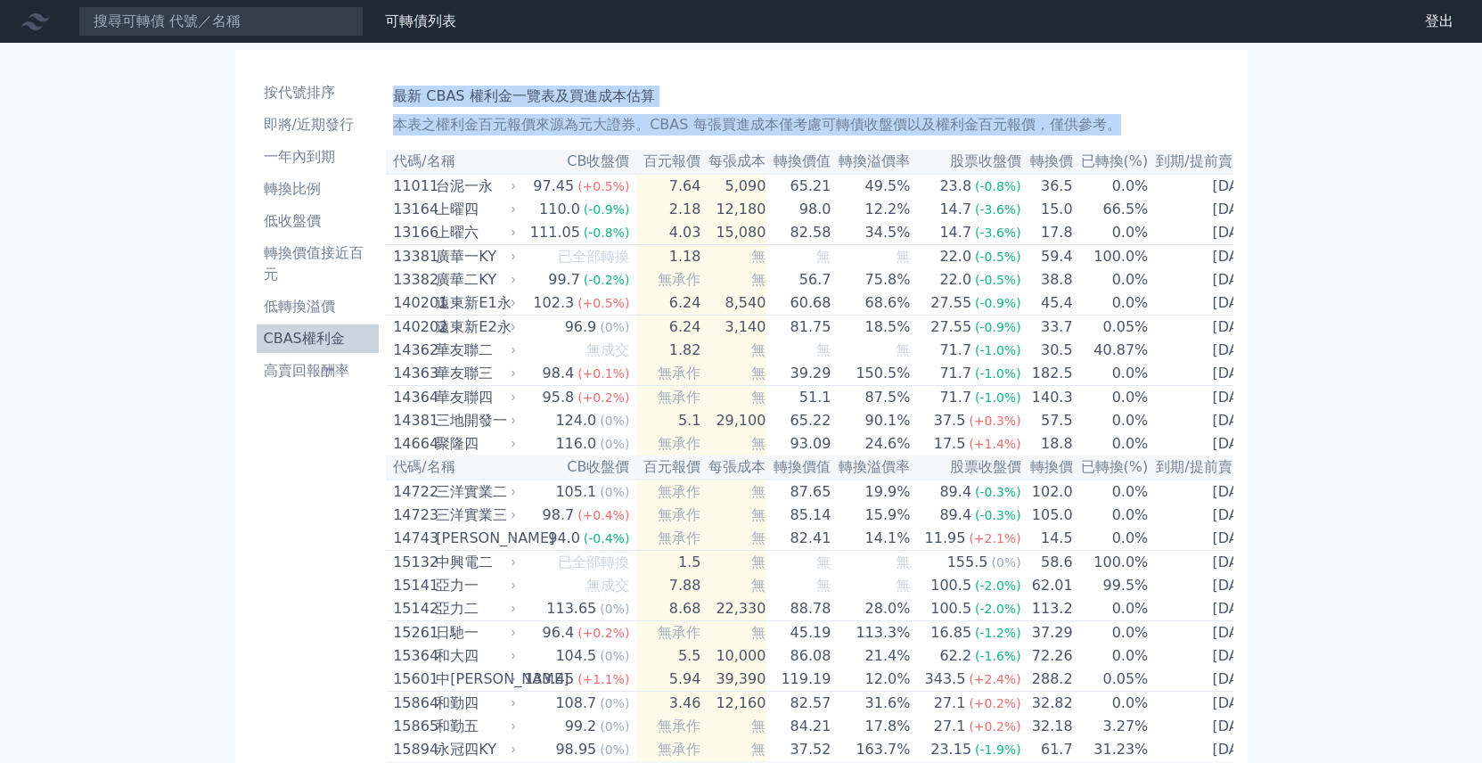
drag, startPoint x: 397, startPoint y: 94, endPoint x: 1210, endPoint y: 116, distance: 813.9
copy div "最新 CBAS 權利金一覽表及買進成本估算 本表之權利金百元報價來源為元大證券。CBAS 每張買進成本僅考慮可轉債收盤價以及權利金百元報價，僅供參考。"
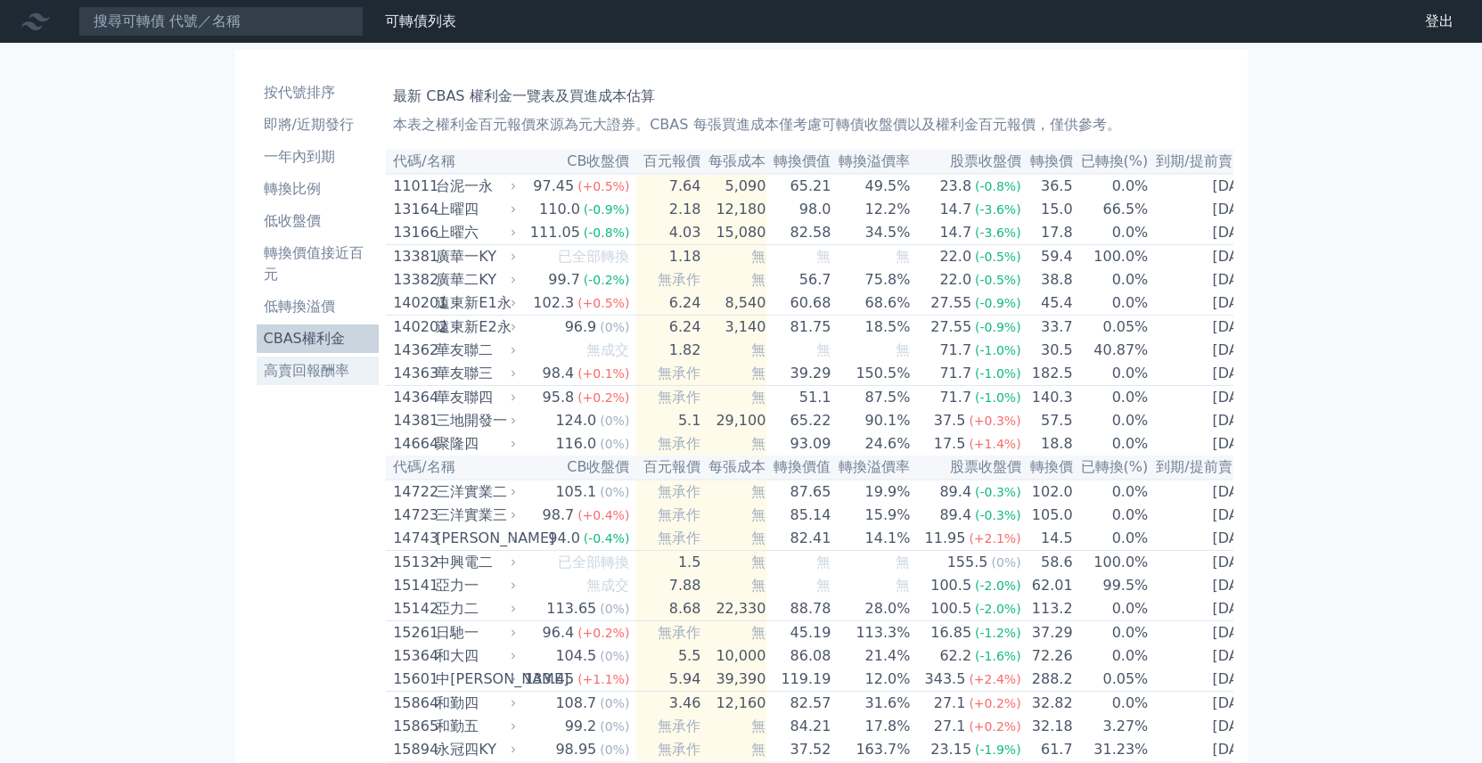
click at [321, 372] on li "高賣回報酬率" at bounding box center [318, 370] width 123 height 21
